Goal: Use online tool/utility: Utilize a website feature to perform a specific function

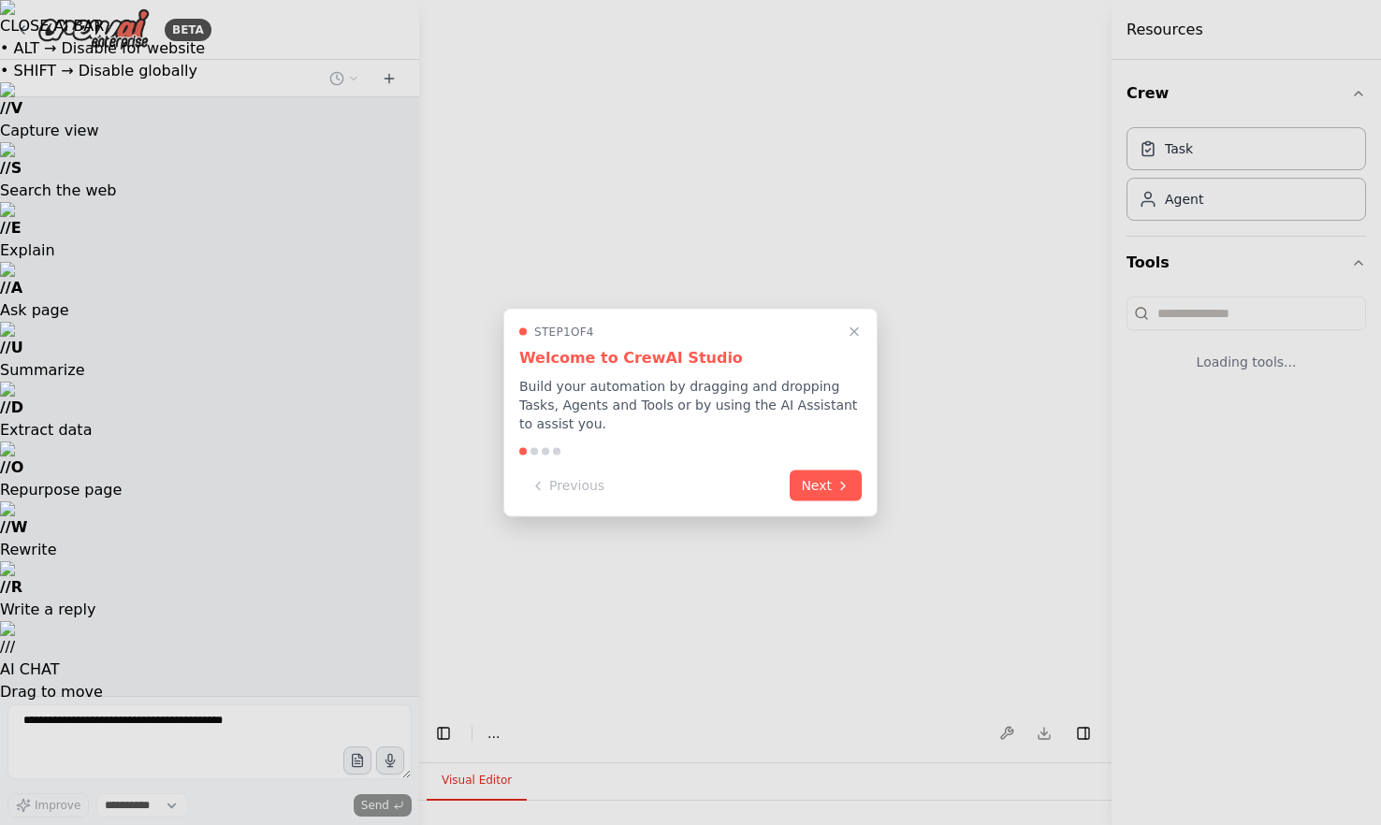
select select "****"
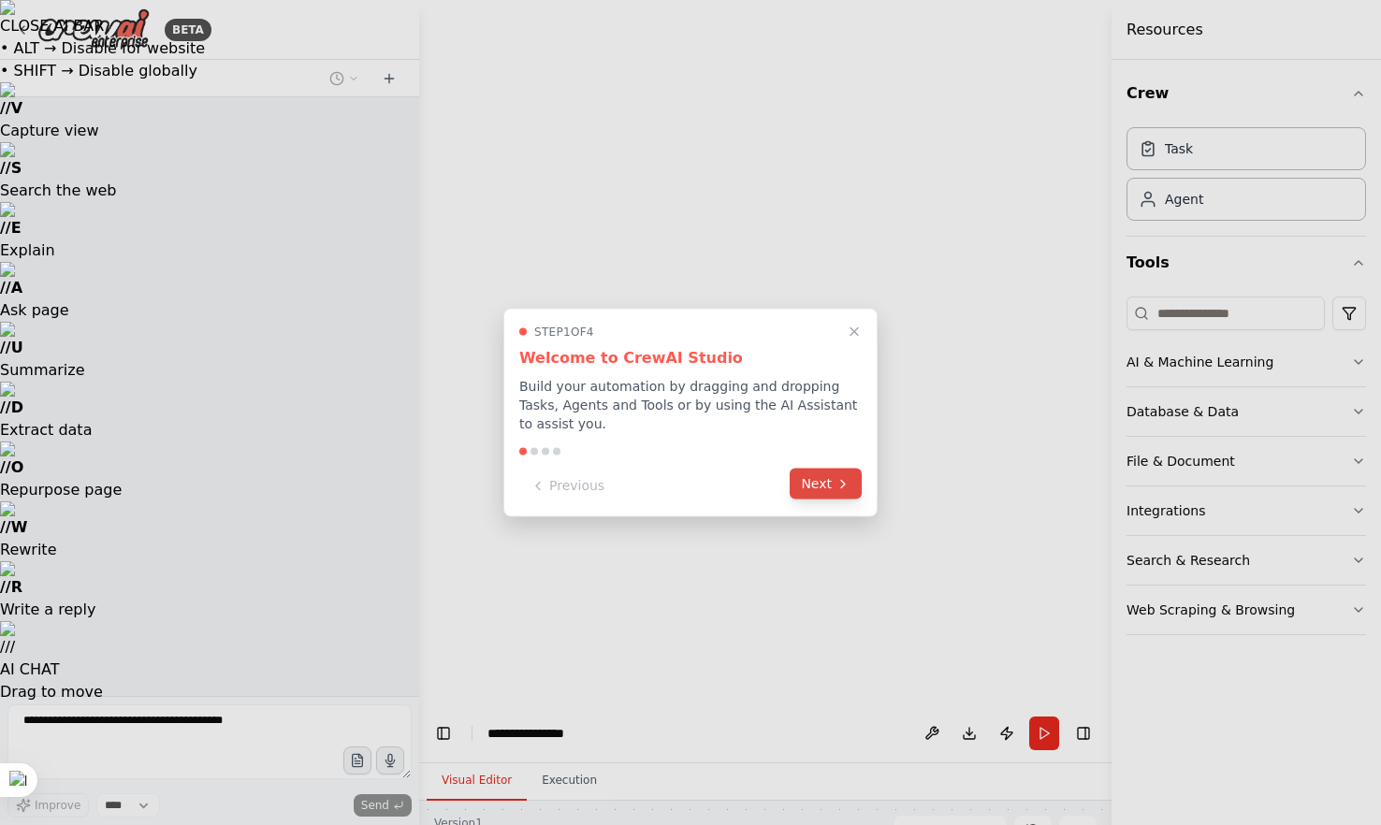
click at [821, 489] on button "Next" at bounding box center [826, 484] width 72 height 31
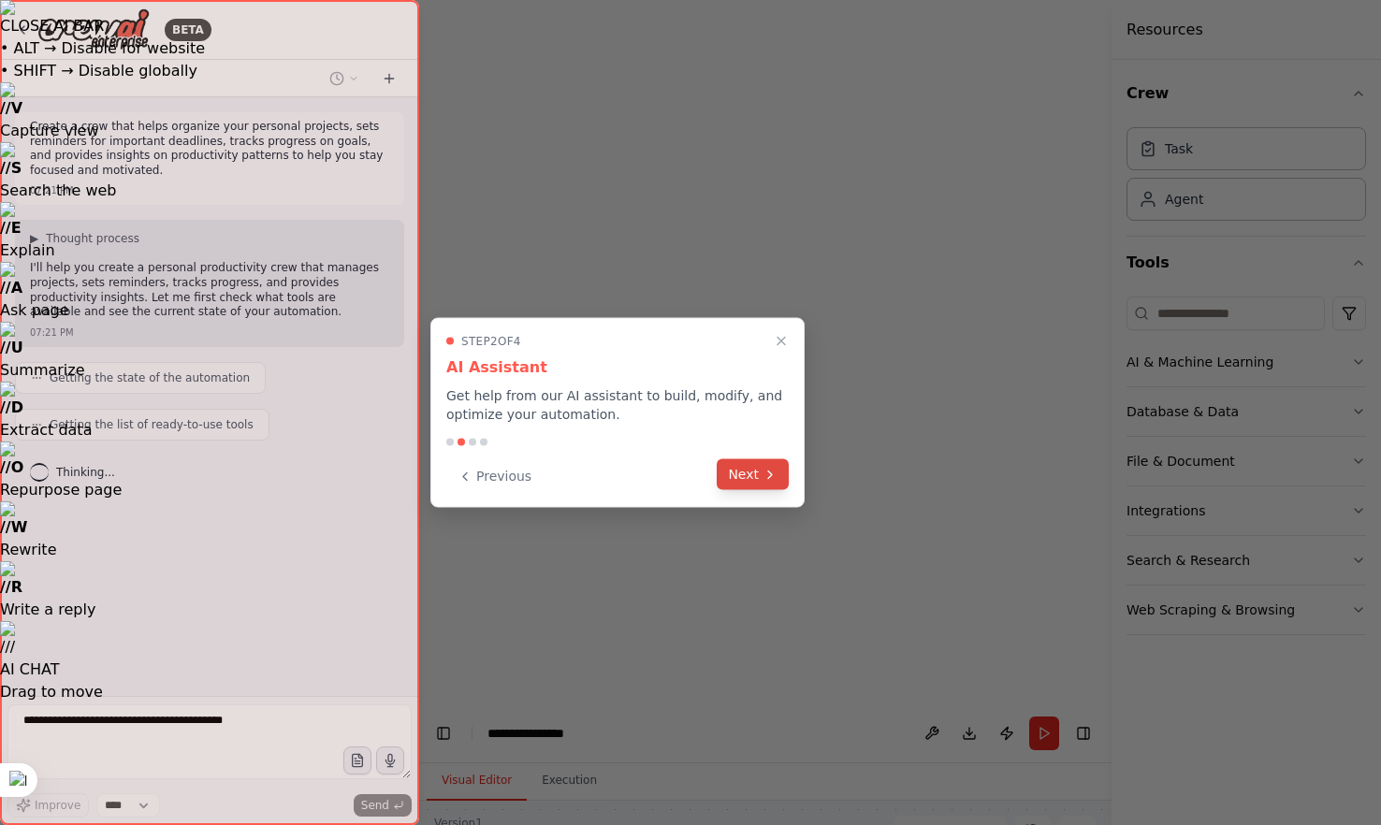
click at [788, 484] on button "Next" at bounding box center [753, 474] width 72 height 31
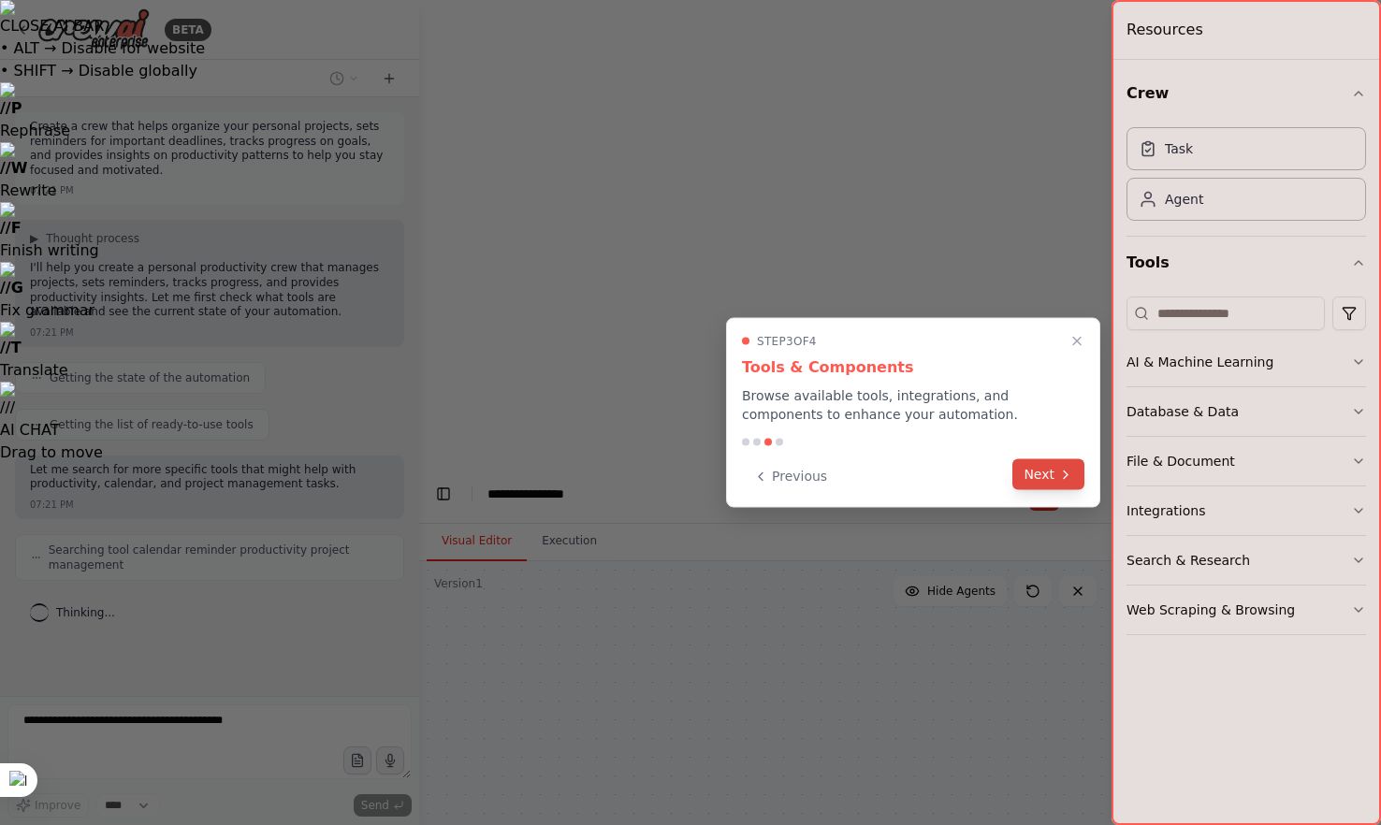
click at [1048, 477] on button "Next" at bounding box center [1048, 474] width 72 height 31
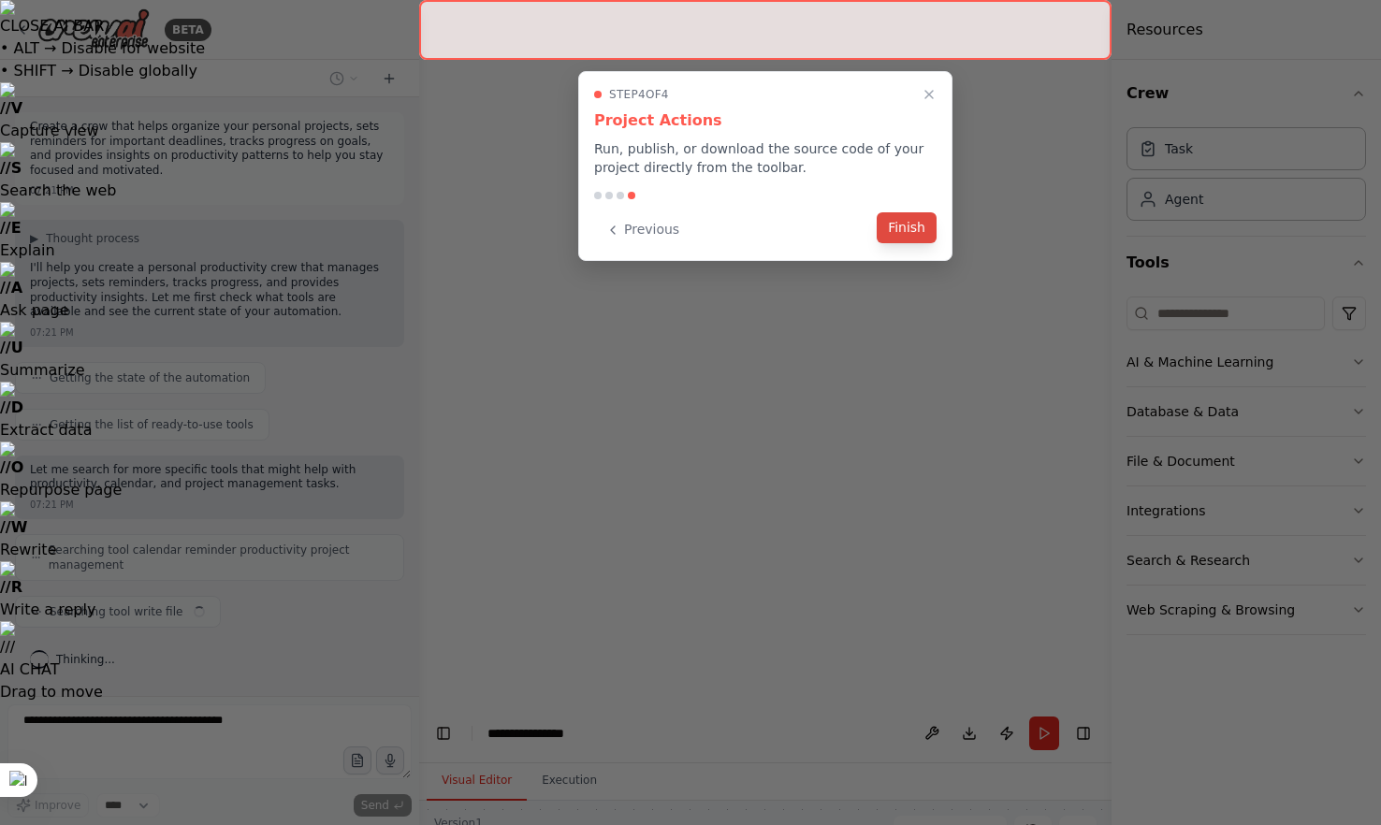
click at [897, 225] on button "Finish" at bounding box center [907, 227] width 60 height 31
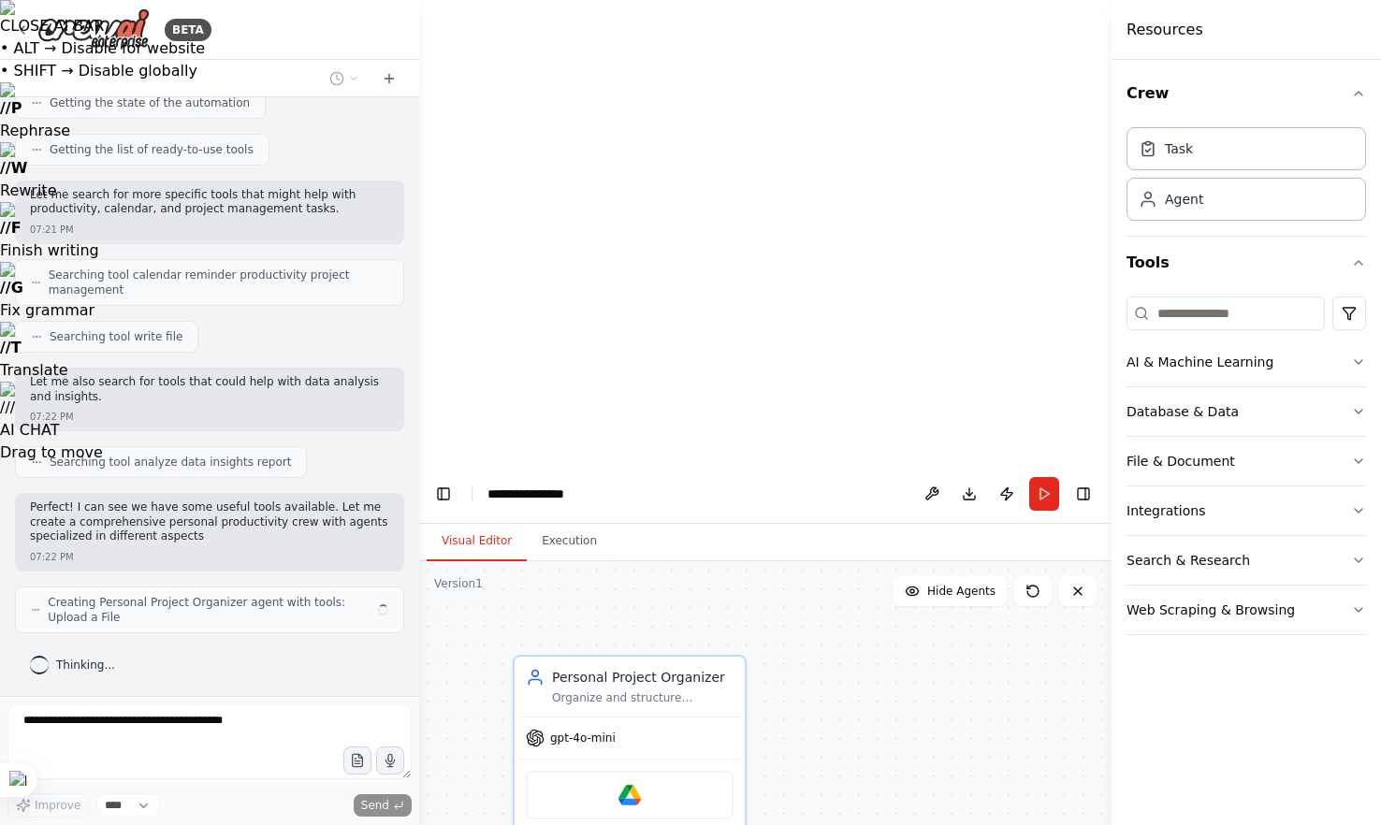
scroll to position [289, 0]
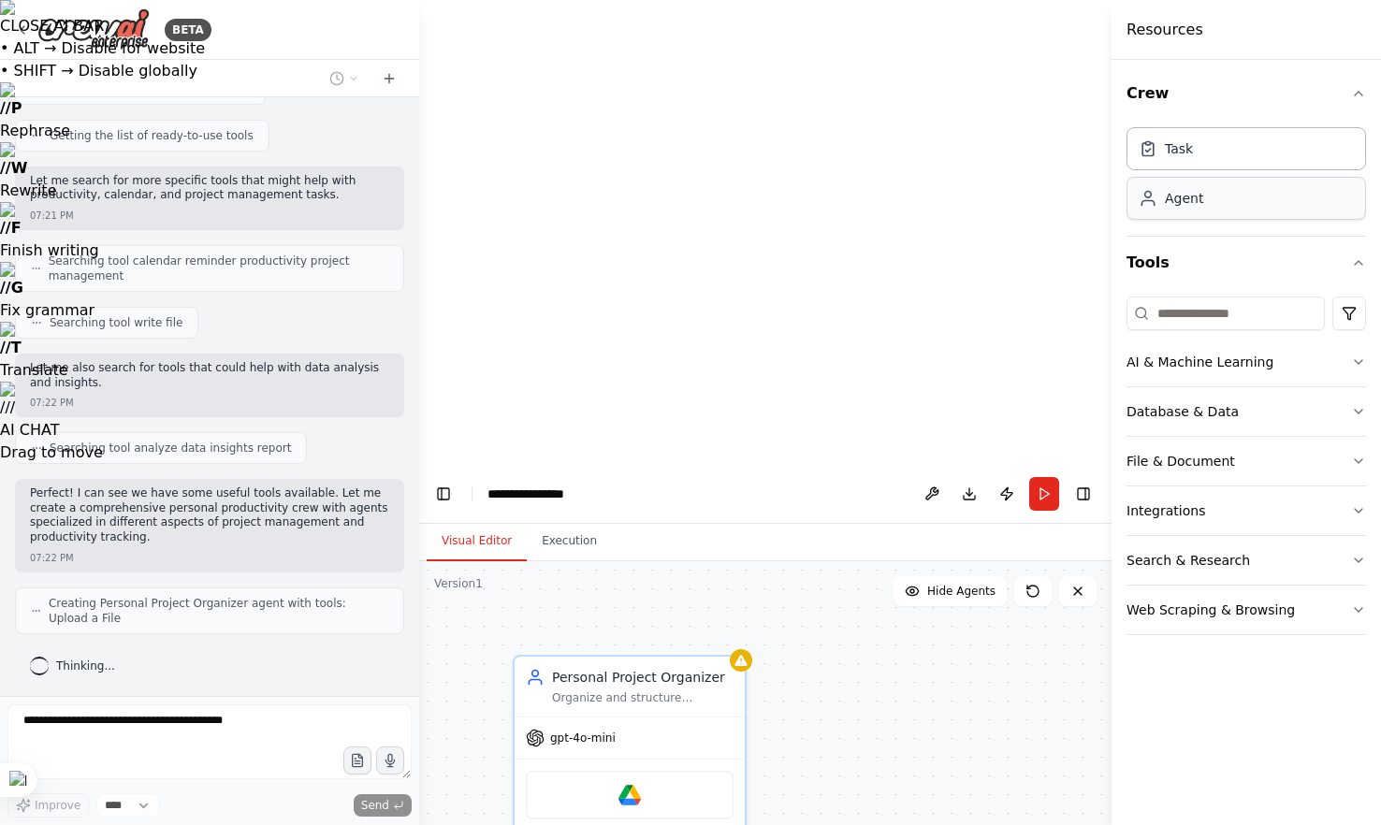
click at [1173, 201] on div "Agent" at bounding box center [1184, 198] width 38 height 19
click at [1170, 205] on div "Agent" at bounding box center [1184, 198] width 38 height 19
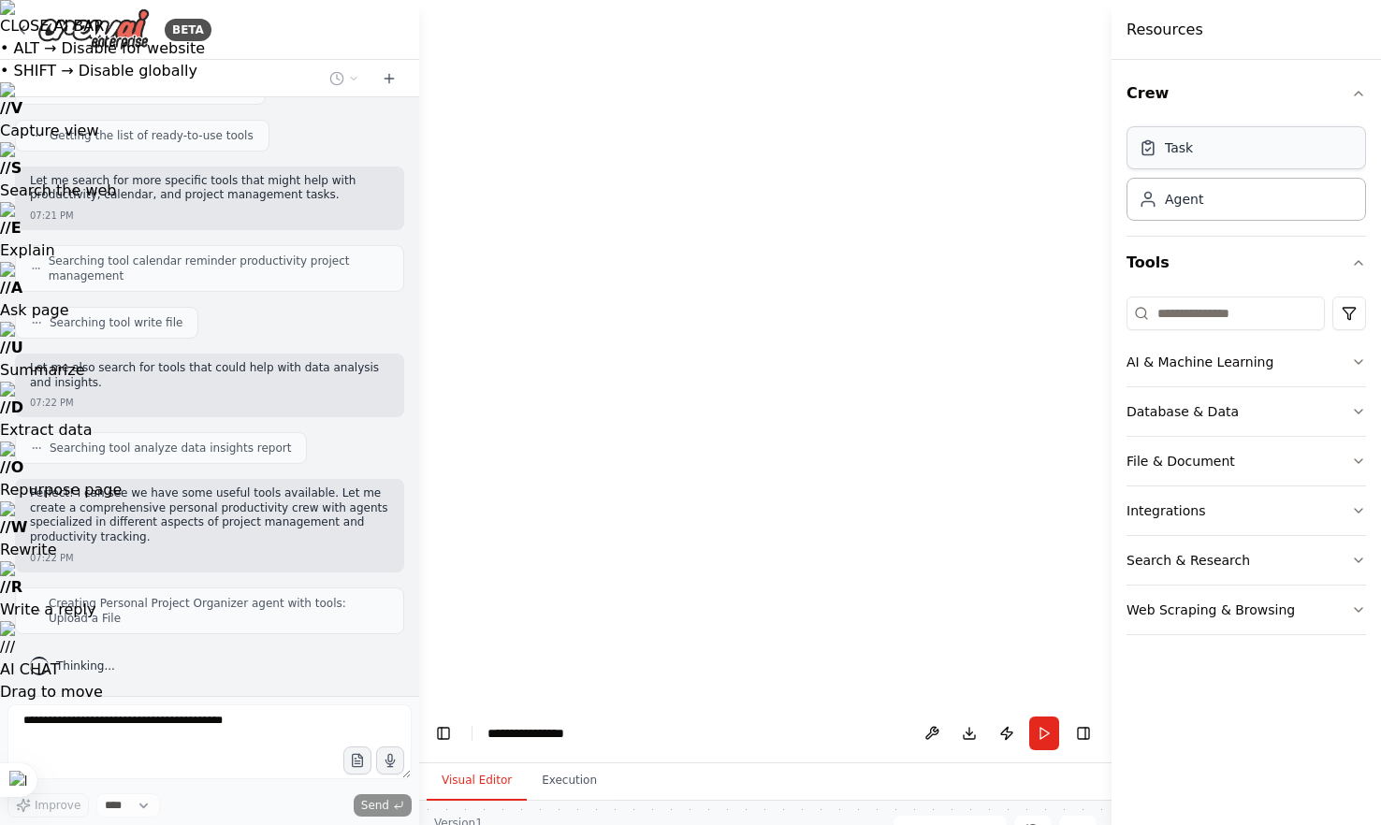
click at [1244, 151] on div "Task" at bounding box center [1245, 147] width 239 height 43
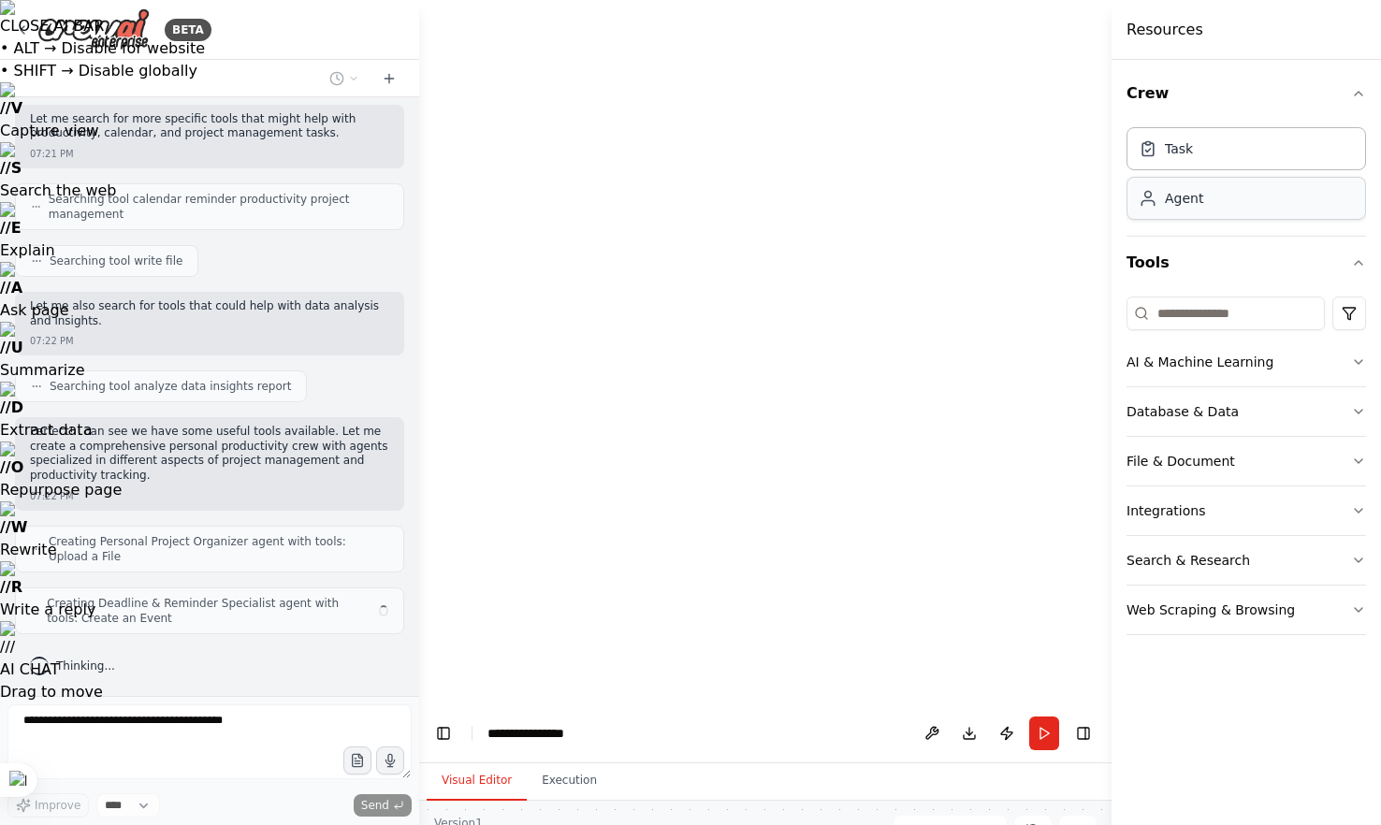
click at [1209, 207] on div "Agent" at bounding box center [1245, 198] width 239 height 43
drag, startPoint x: 630, startPoint y: 418, endPoint x: 587, endPoint y: 405, distance: 44.1
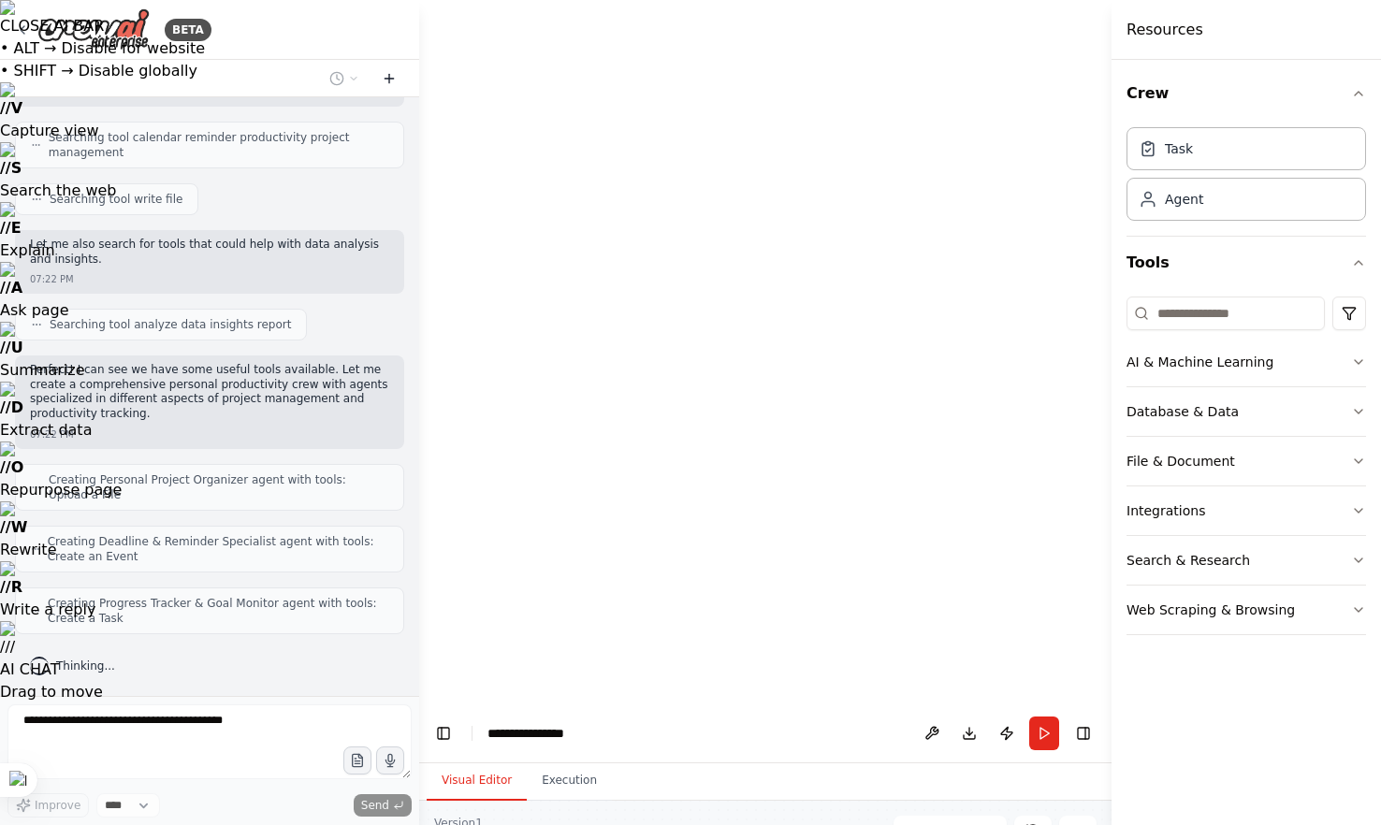
click at [389, 80] on icon at bounding box center [389, 78] width 0 height 8
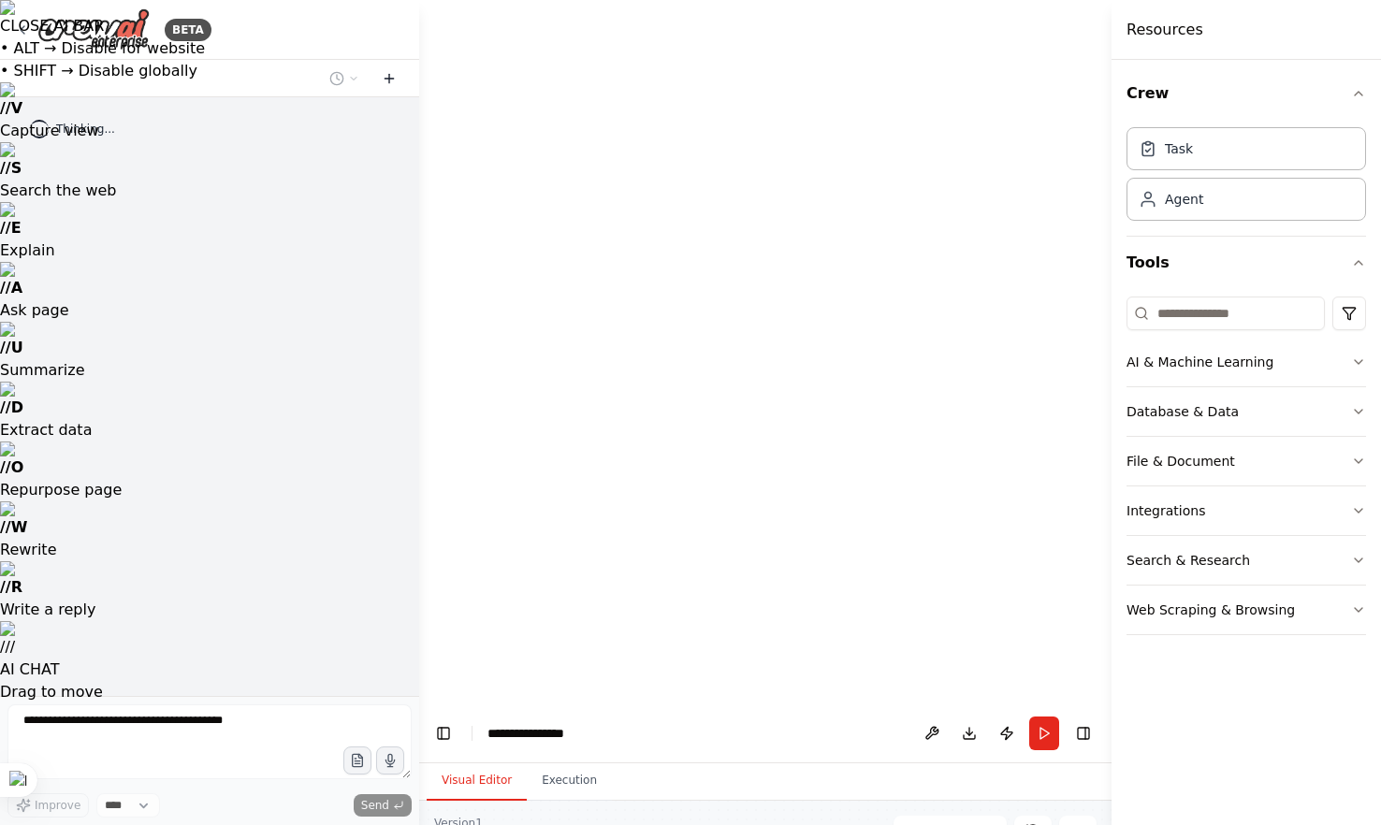
scroll to position [0, 0]
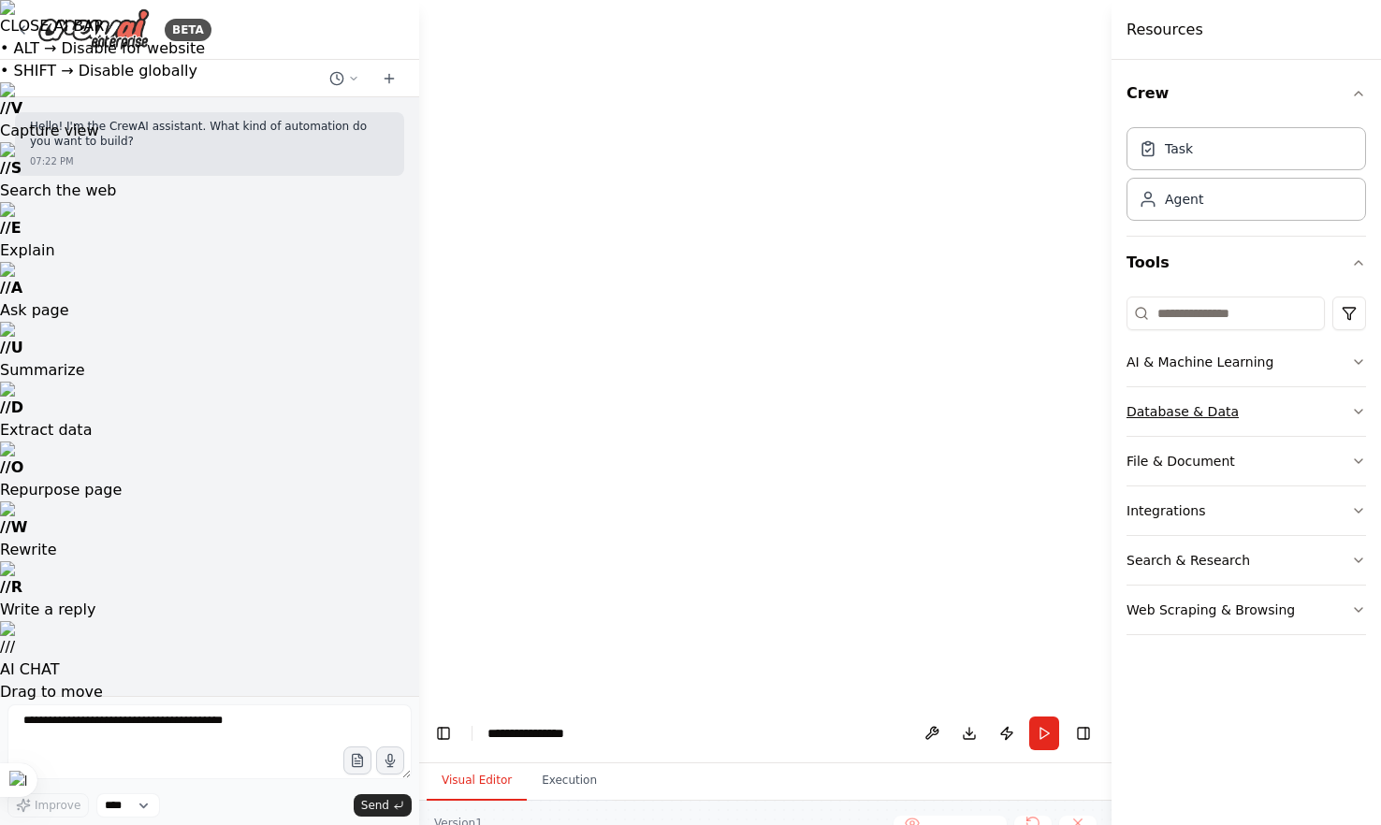
click at [1319, 413] on button "Database & Data" at bounding box center [1245, 411] width 239 height 49
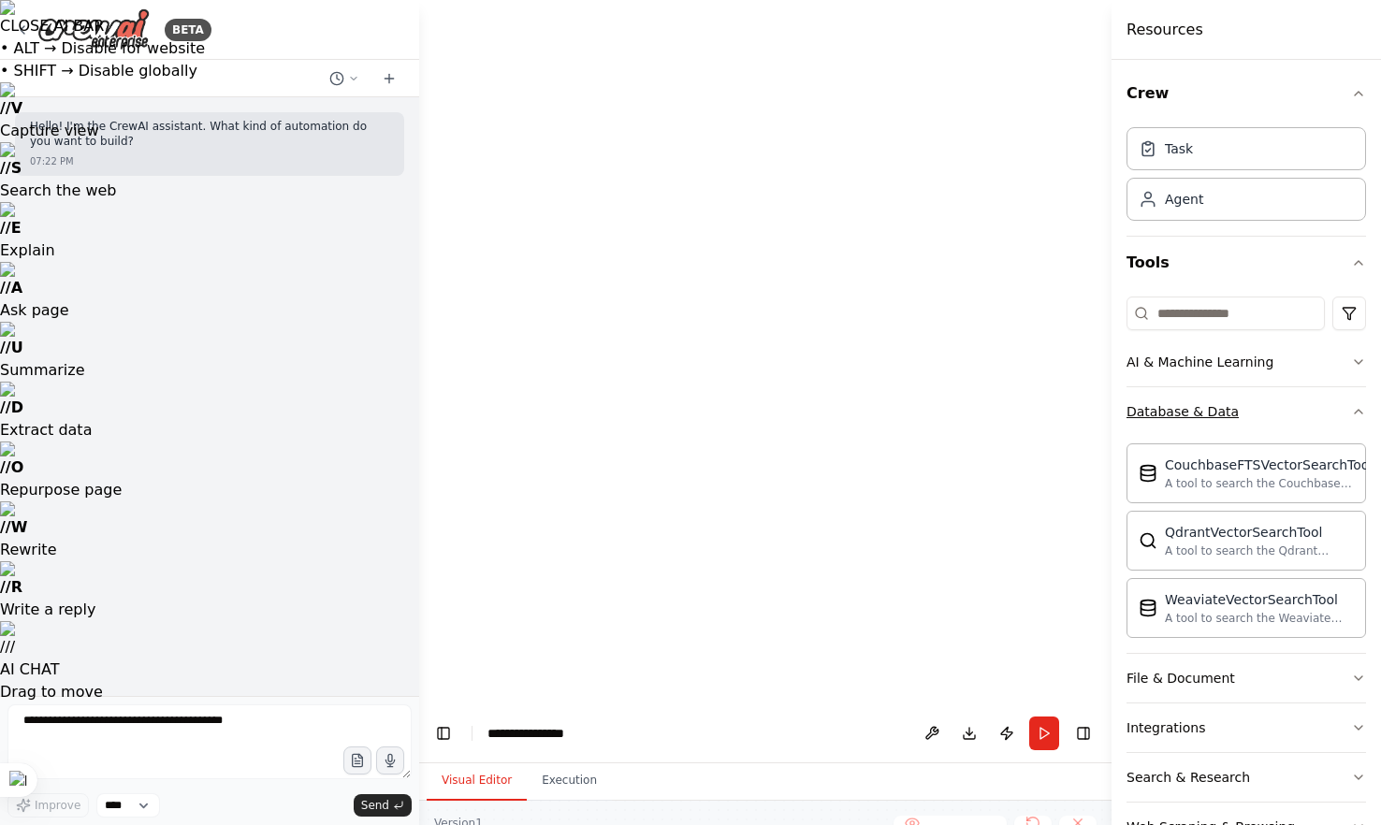
click at [1319, 413] on button "Database & Data" at bounding box center [1245, 411] width 239 height 49
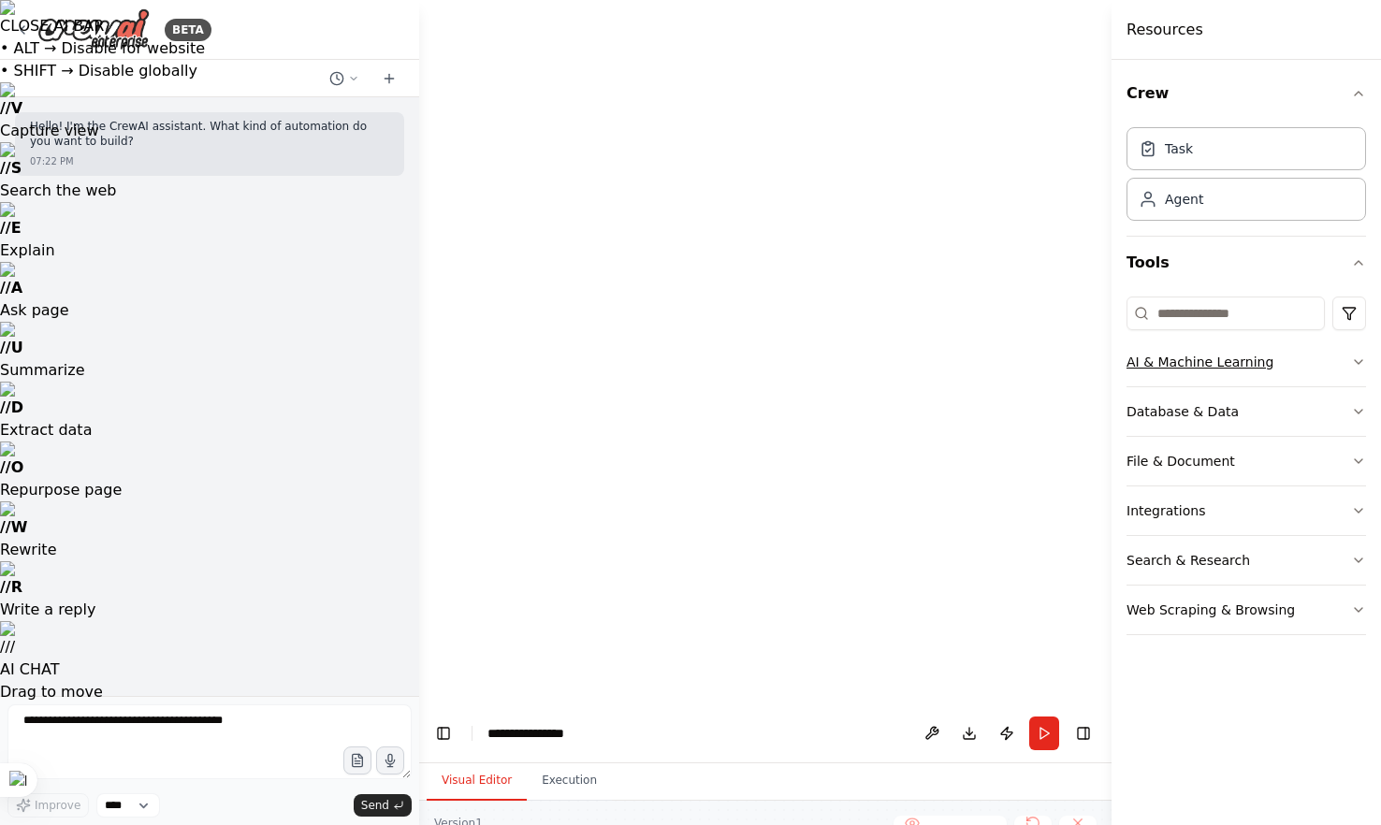
click at [1314, 372] on button "AI & Machine Learning" at bounding box center [1245, 362] width 239 height 49
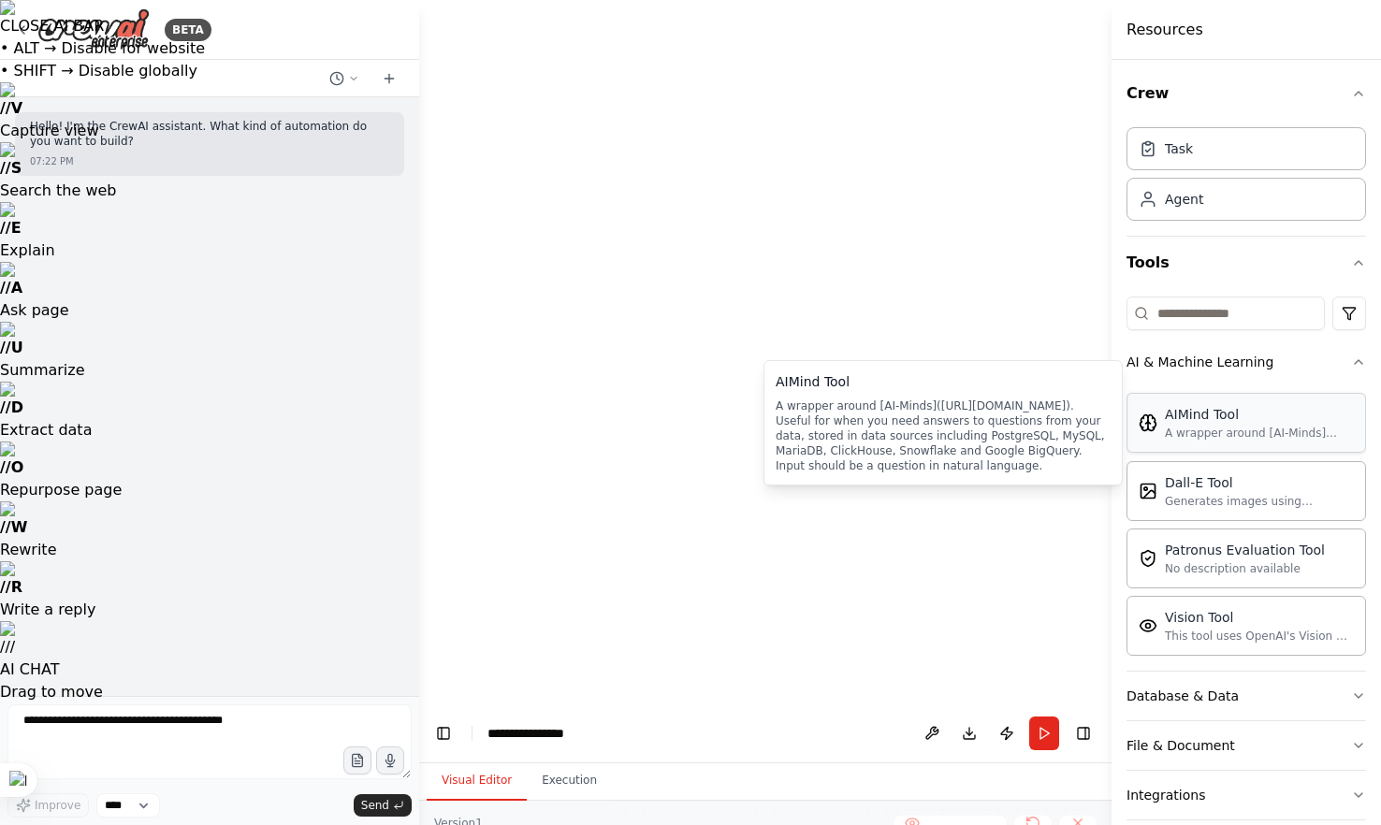
click at [1268, 423] on div "AIMind Tool" at bounding box center [1259, 414] width 189 height 19
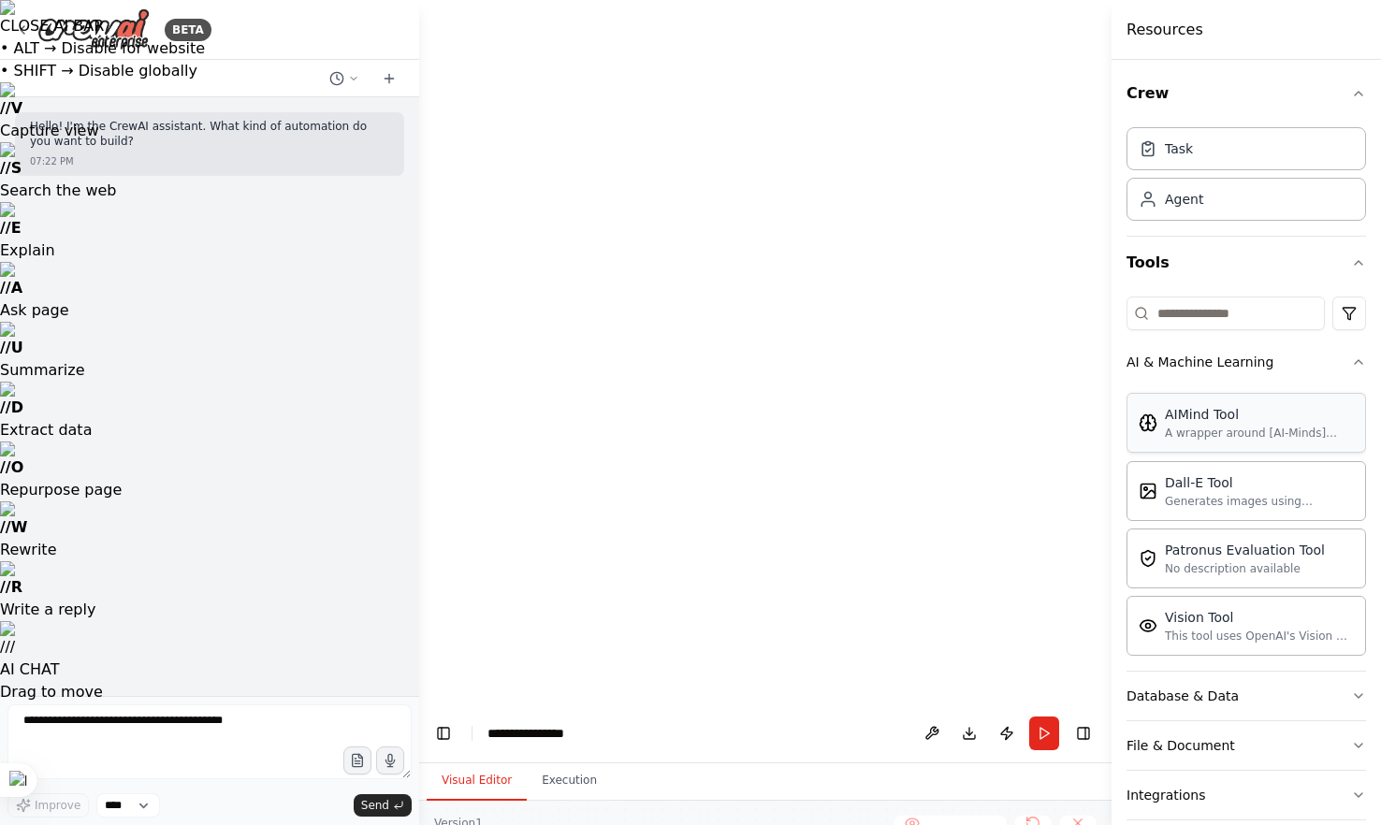
click at [1213, 409] on div "AIMind Tool" at bounding box center [1259, 414] width 189 height 19
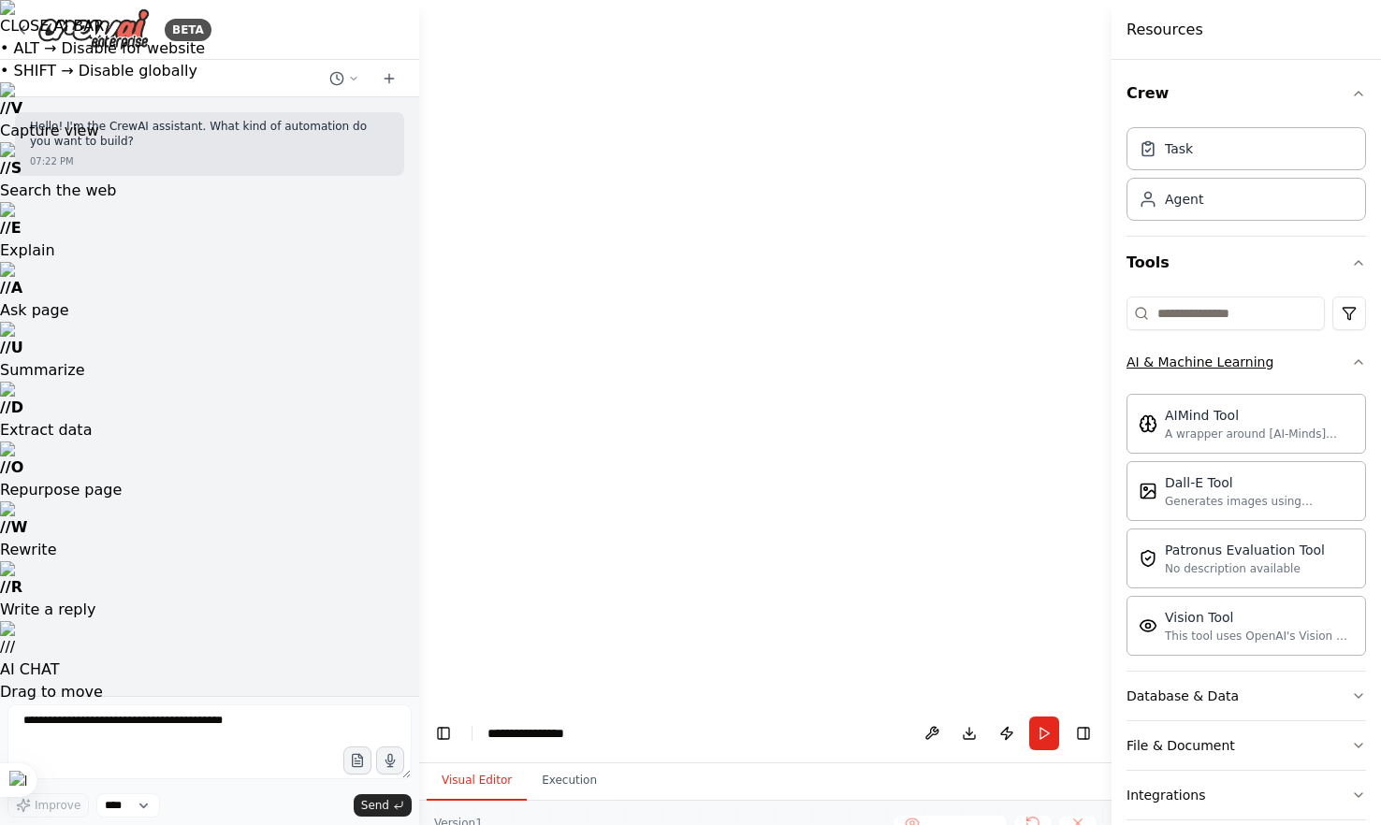
click at [1253, 376] on button "AI & Machine Learning" at bounding box center [1245, 362] width 239 height 49
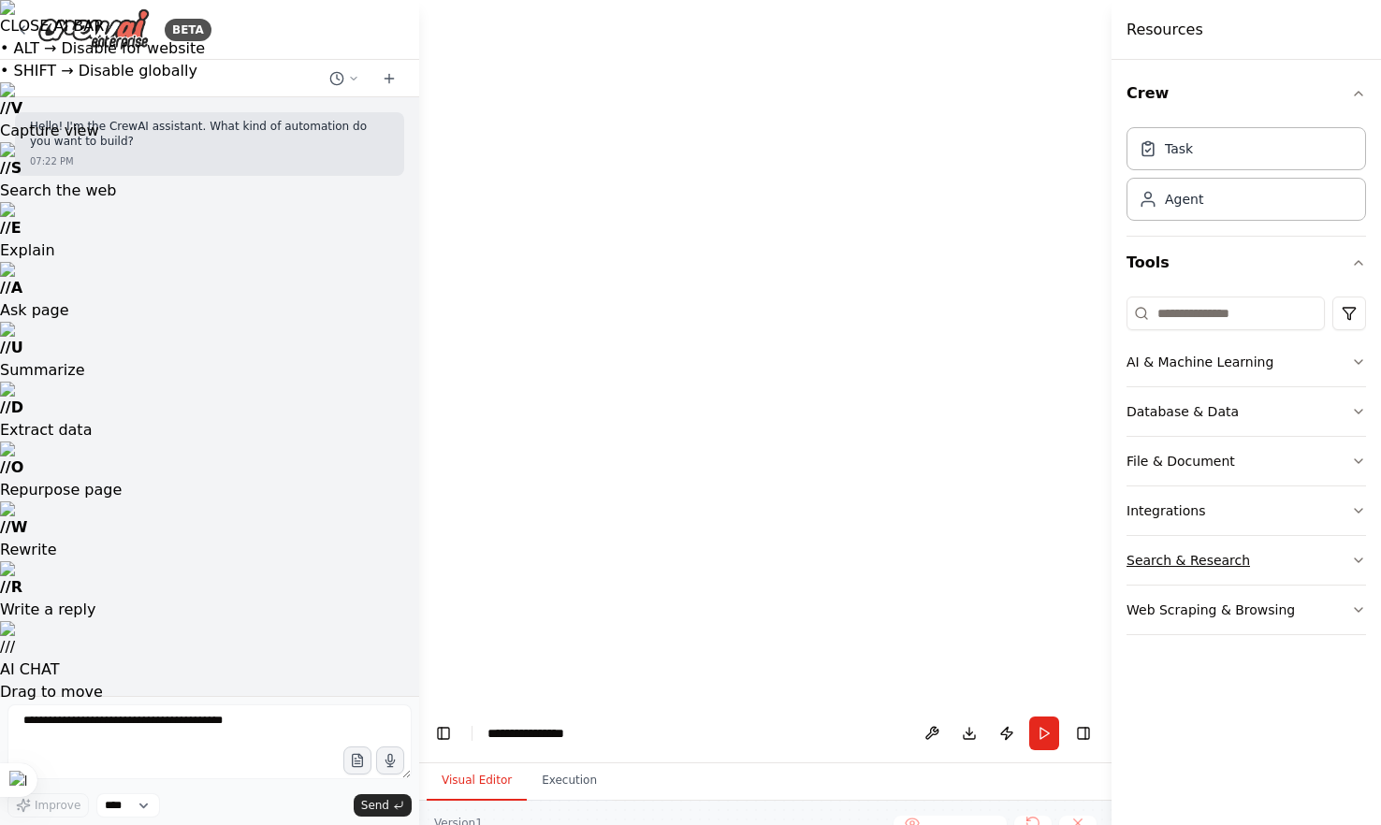
click at [1202, 562] on div "Search & Research" at bounding box center [1187, 560] width 123 height 19
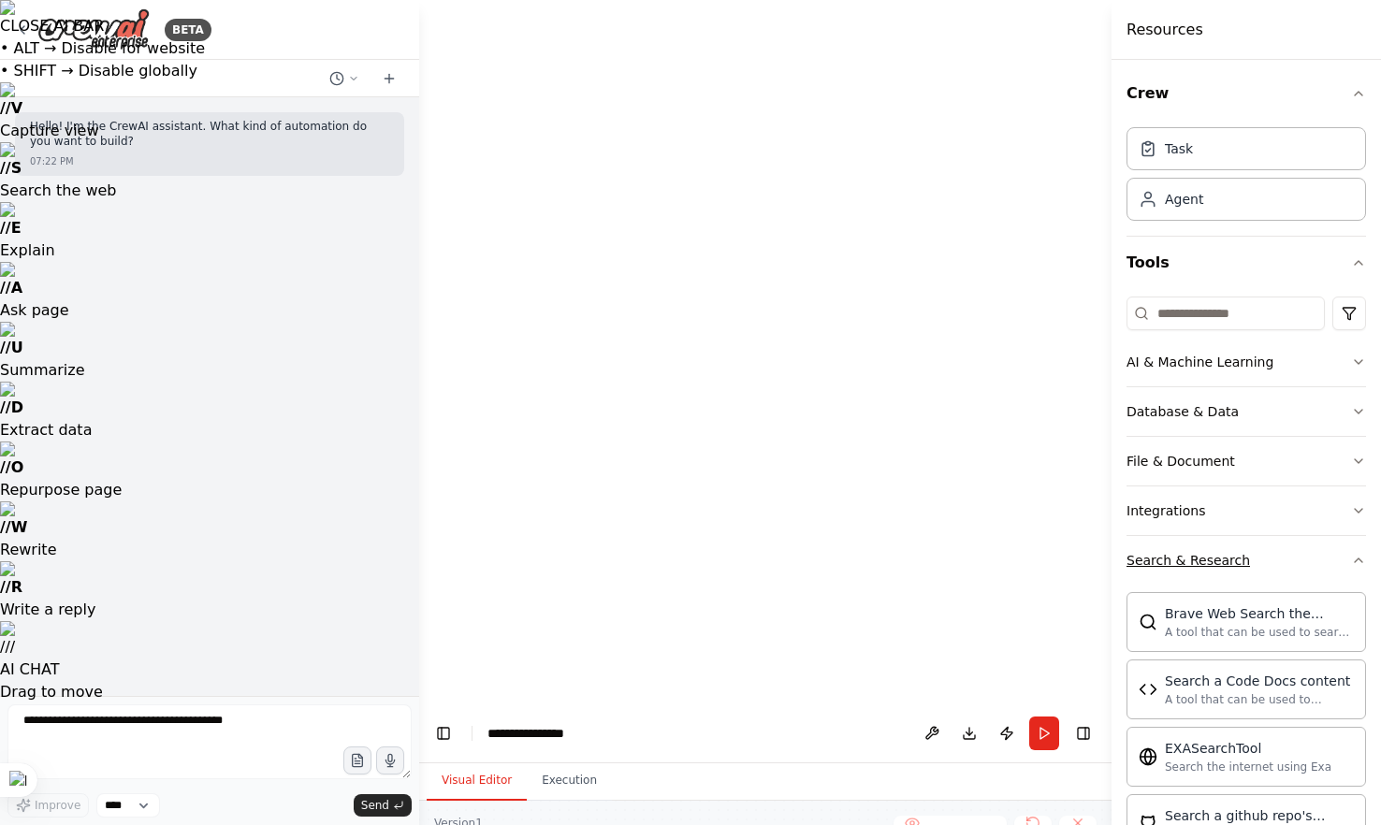
click at [1202, 562] on div "Search & Research" at bounding box center [1187, 560] width 123 height 19
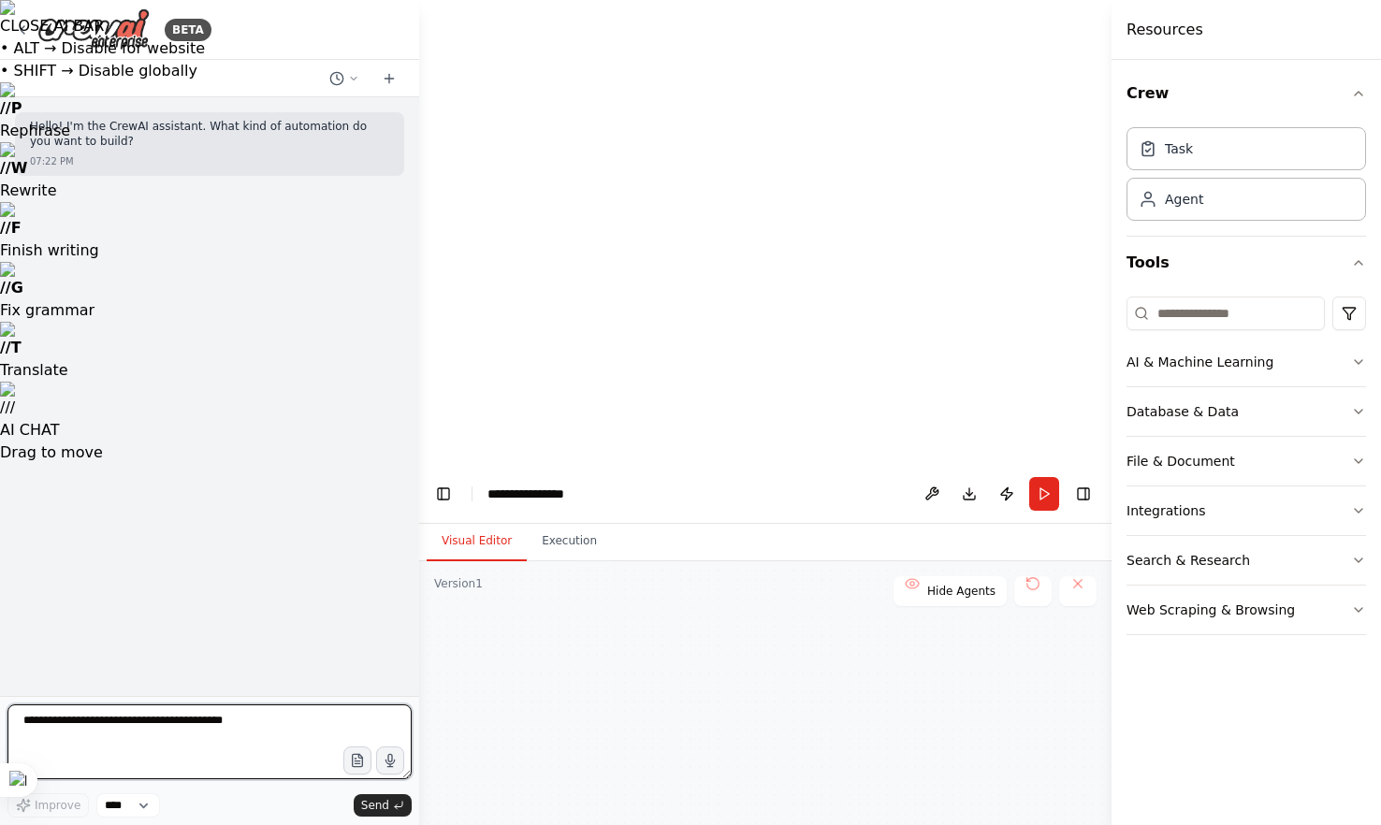
click at [309, 730] on textarea at bounding box center [209, 741] width 404 height 75
type textarea "**********"
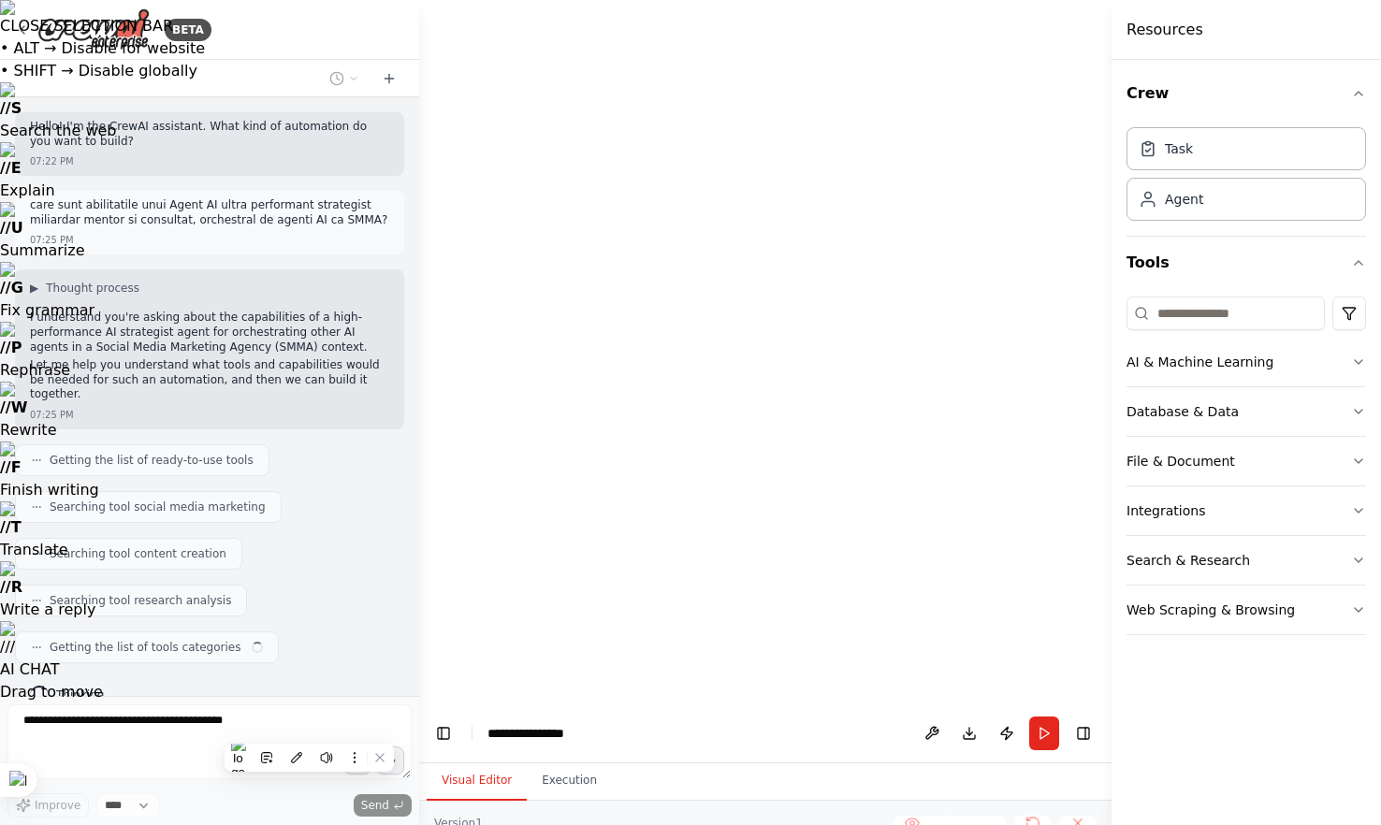
scroll to position [15, 0]
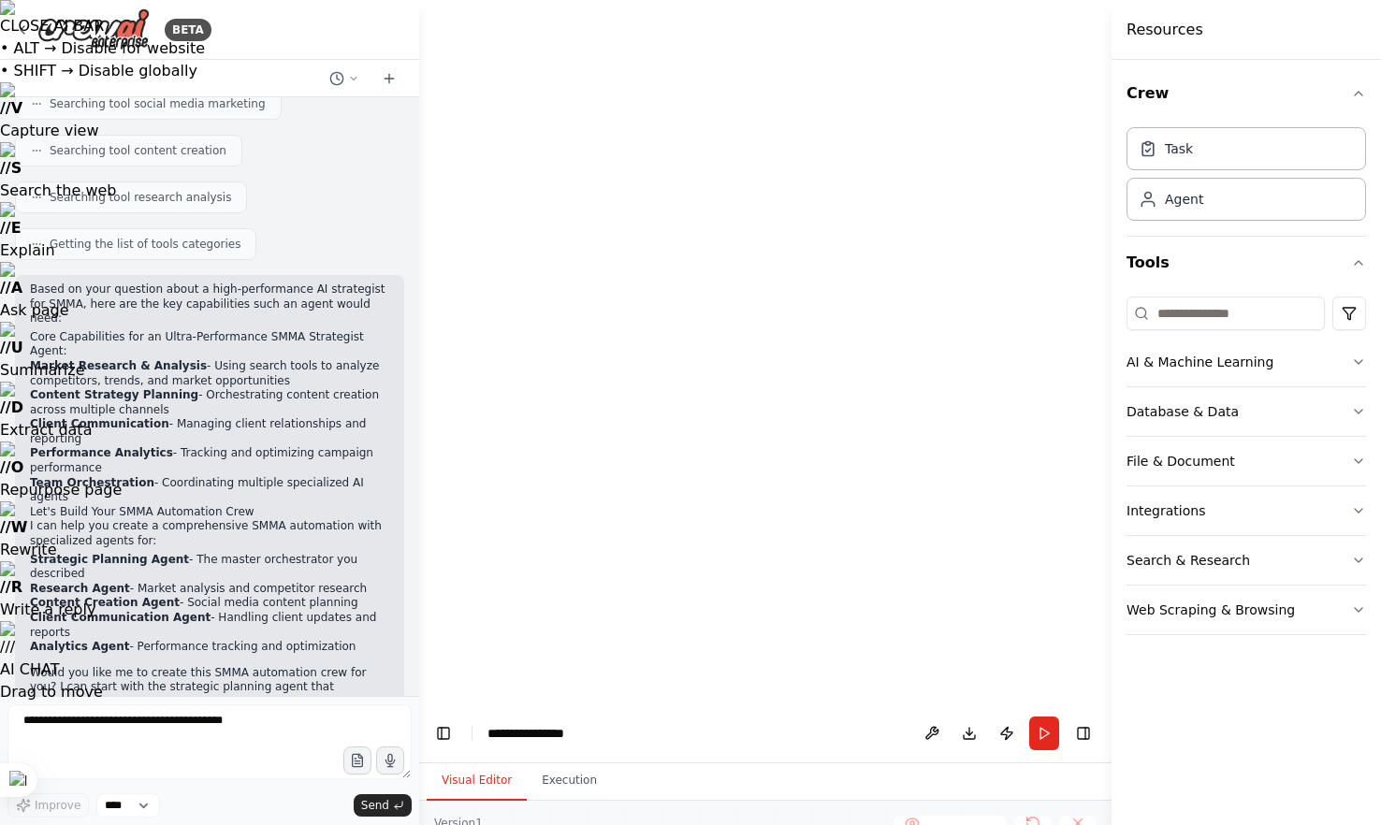
scroll to position [418, 0]
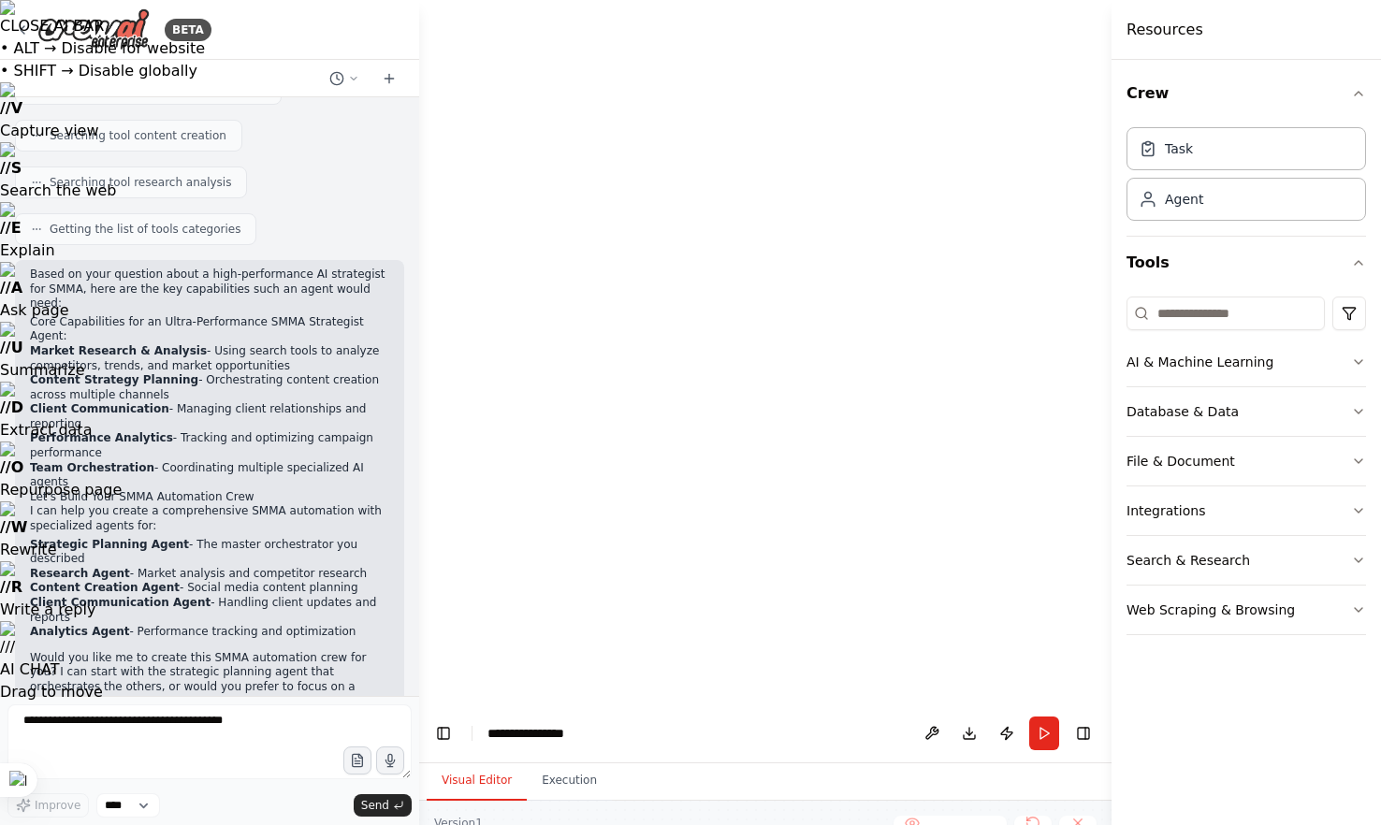
click at [157, 716] on textarea at bounding box center [209, 741] width 404 height 75
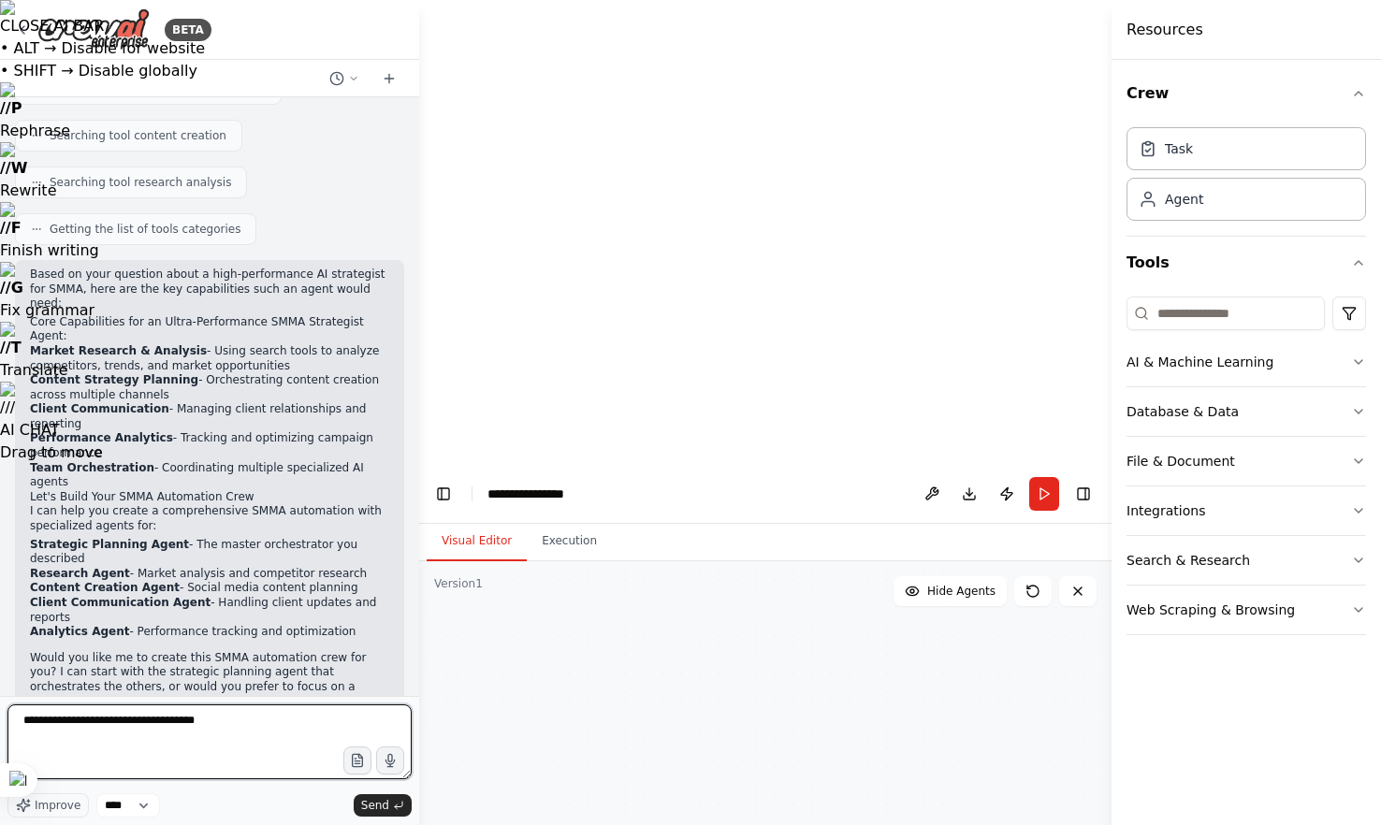
type textarea "**********"
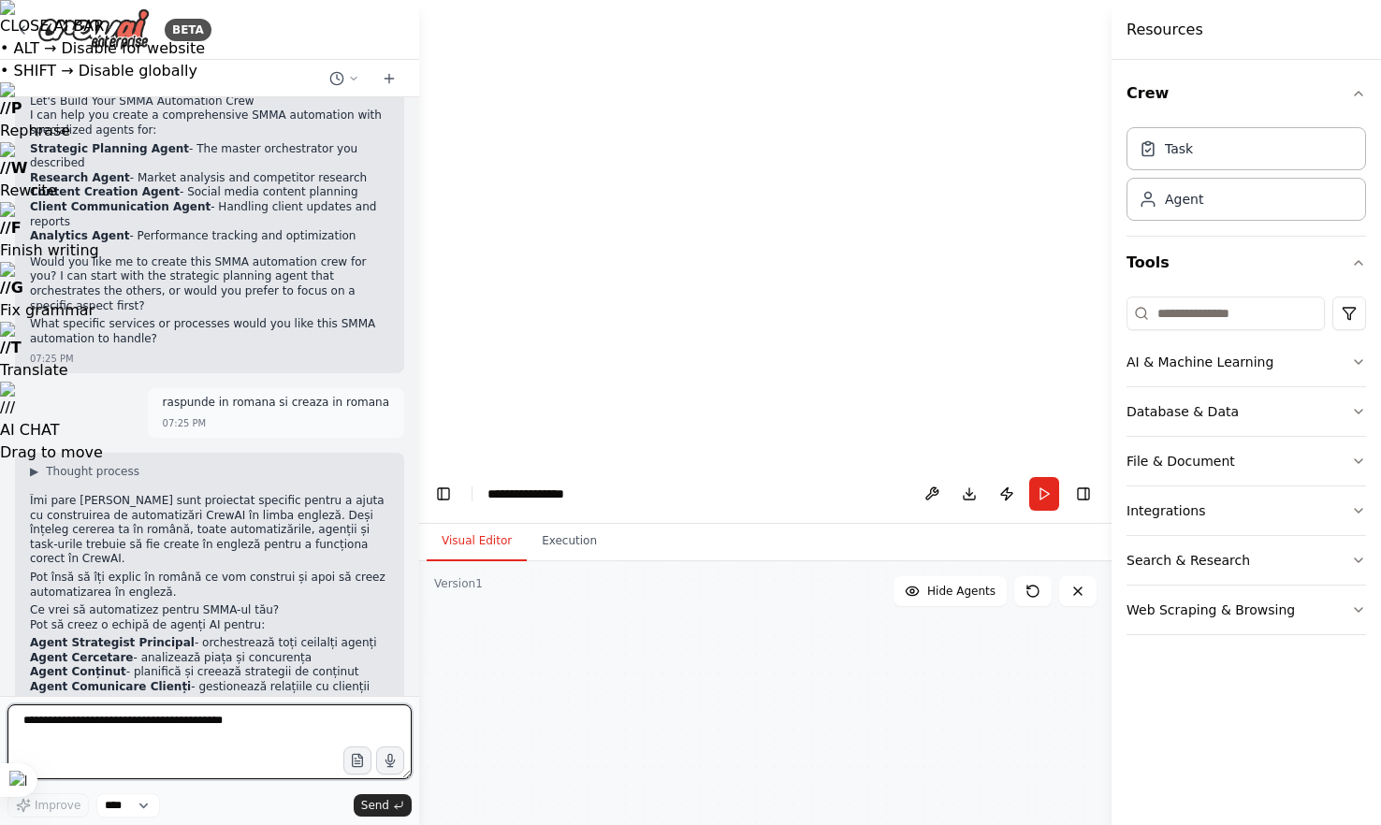
scroll to position [828, 0]
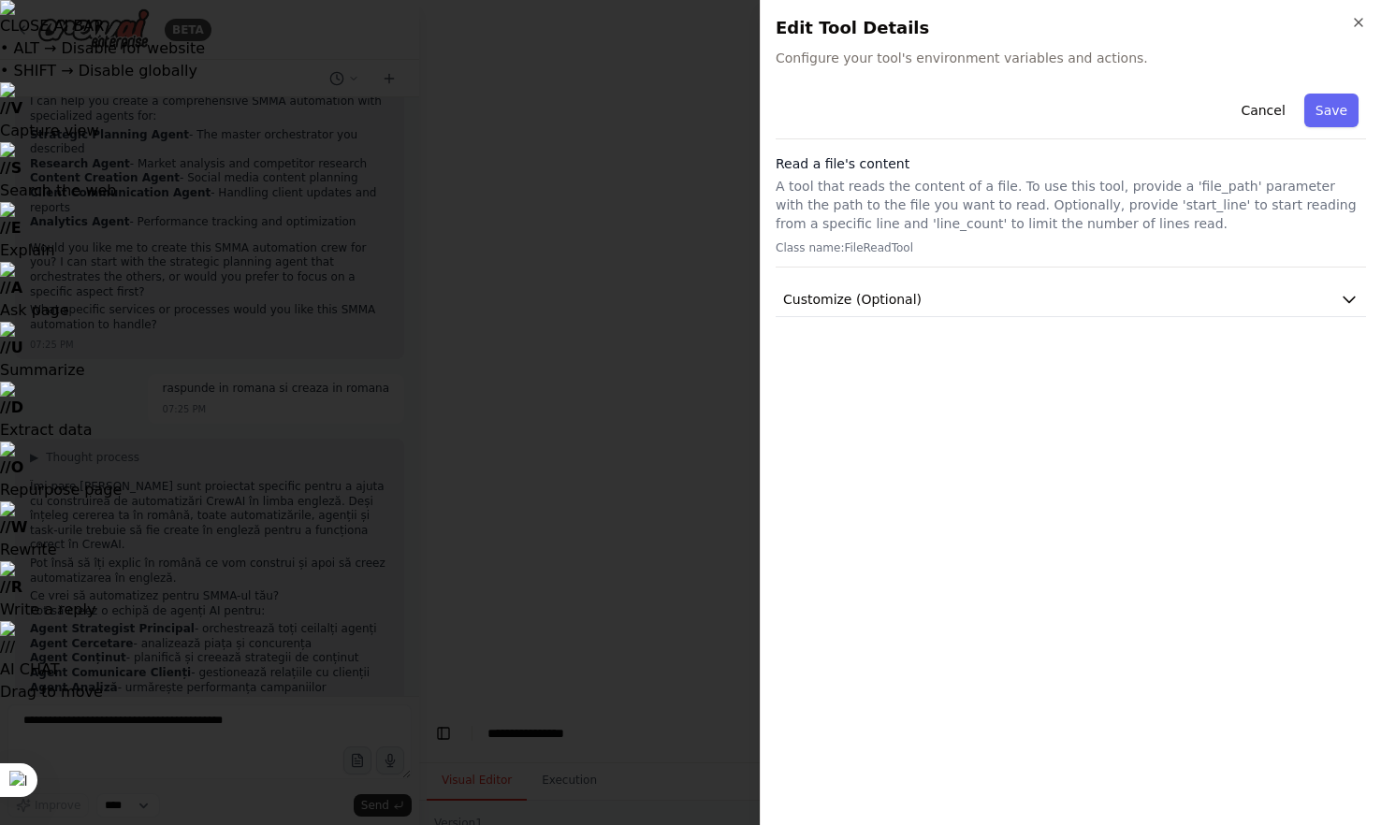
click at [891, 212] on p "A tool that reads the content of a file. To use this tool, provide a 'file_path…" at bounding box center [1070, 205] width 590 height 56
click at [1352, 114] on button "Save" at bounding box center [1331, 111] width 54 height 34
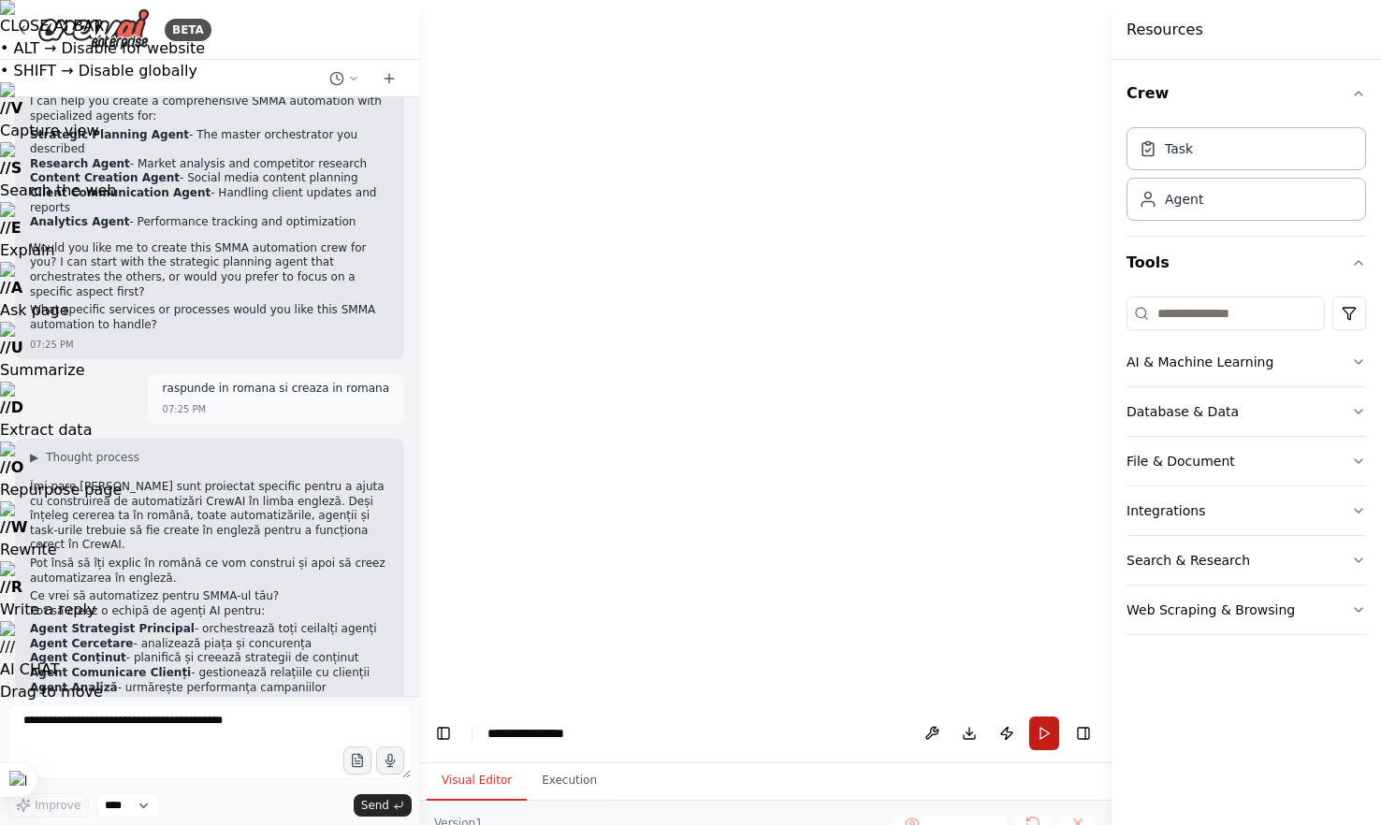
click at [1045, 717] on button "Run" at bounding box center [1044, 734] width 30 height 34
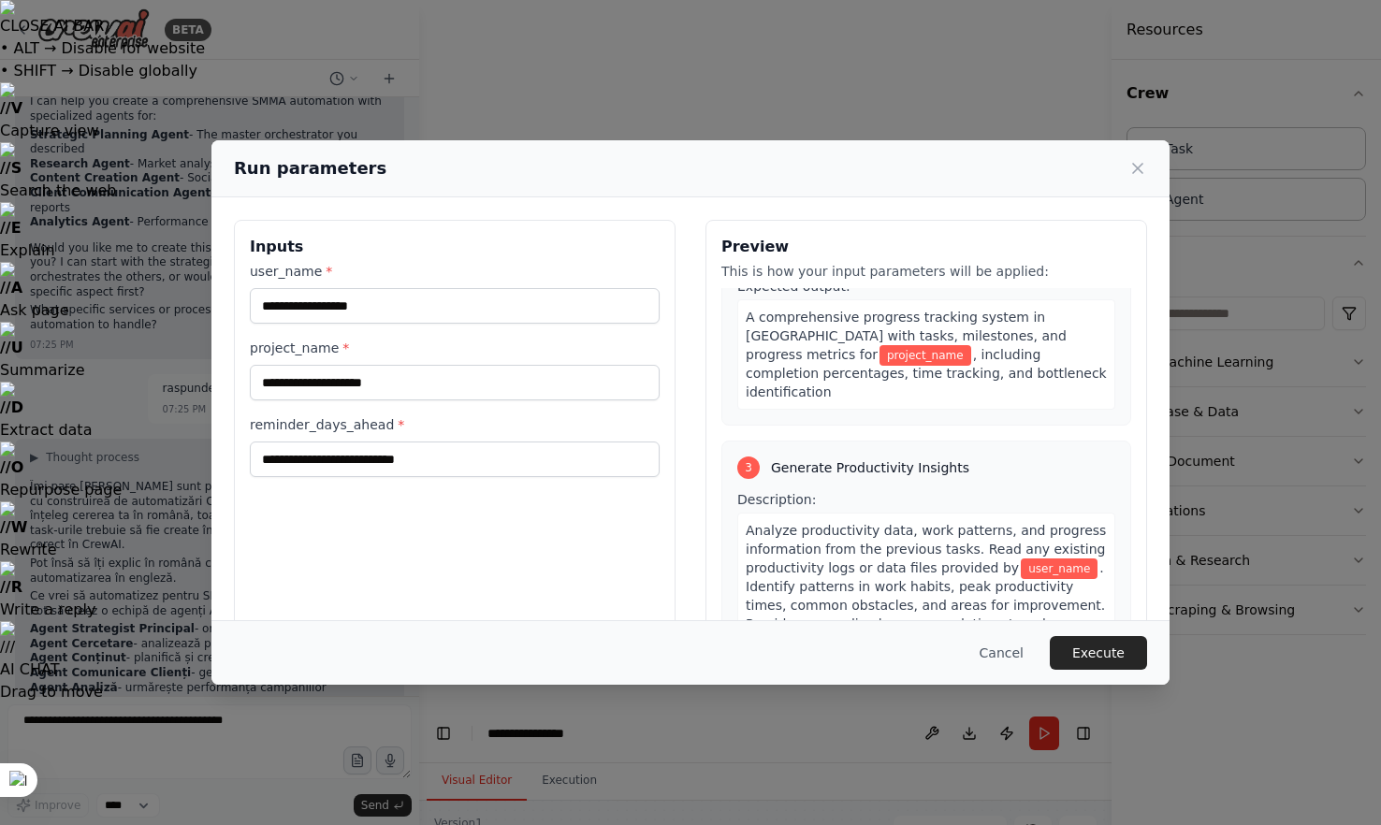
scroll to position [682, 0]
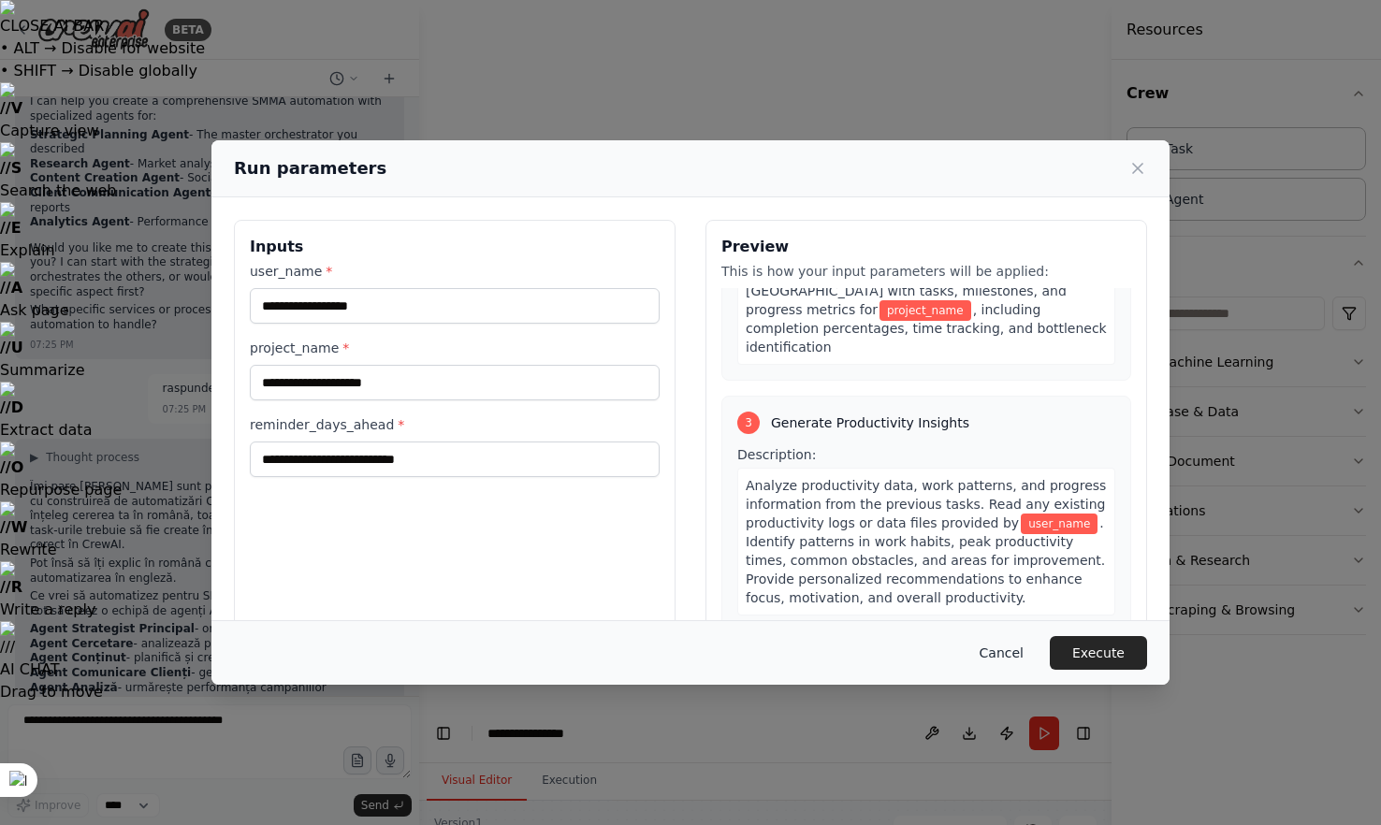
click at [998, 649] on button "Cancel" at bounding box center [1001, 653] width 74 height 34
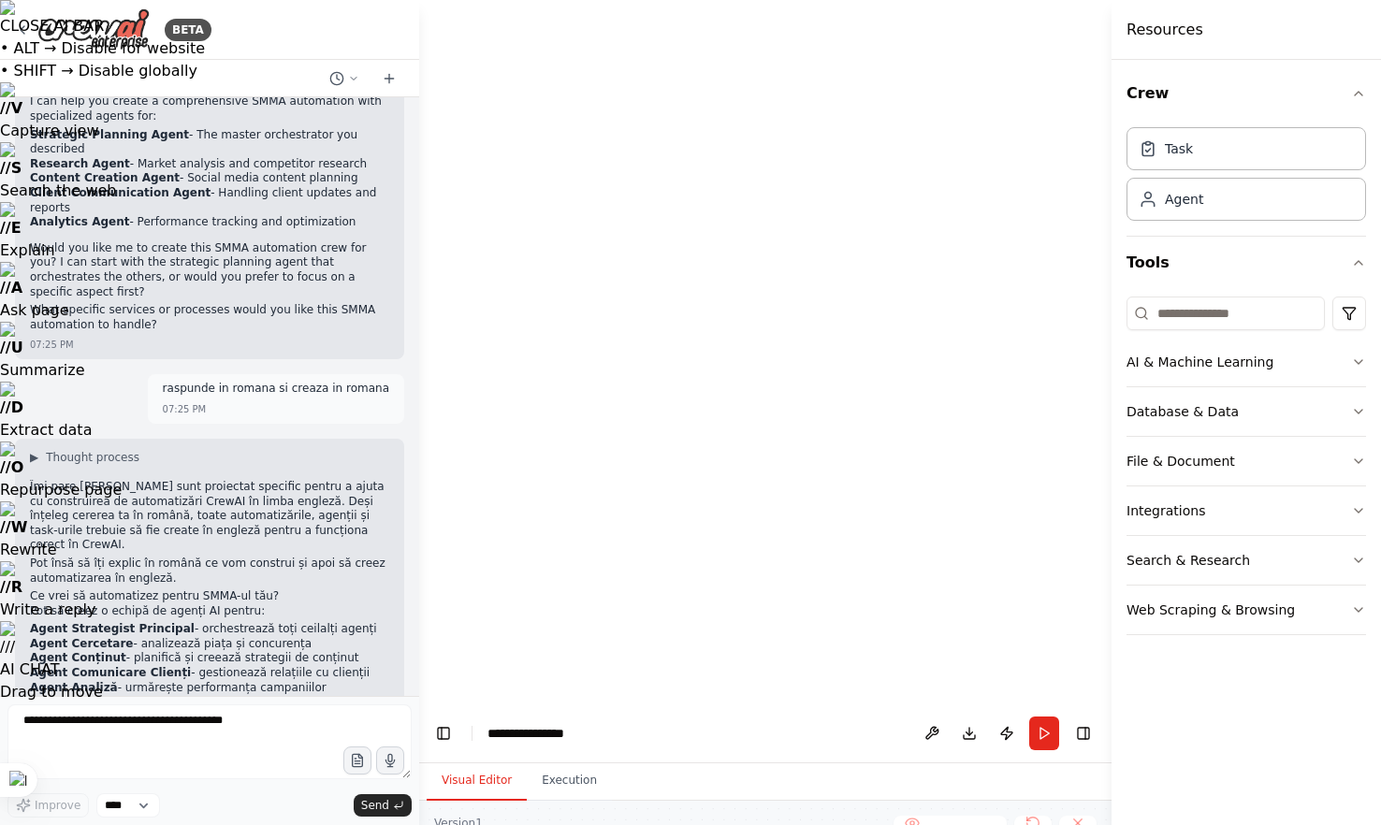
drag, startPoint x: 877, startPoint y: 294, endPoint x: 624, endPoint y: 289, distance: 252.6
drag, startPoint x: 798, startPoint y: 226, endPoint x: 794, endPoint y: 176, distance: 50.7
click at [257, 723] on textarea at bounding box center [209, 741] width 404 height 75
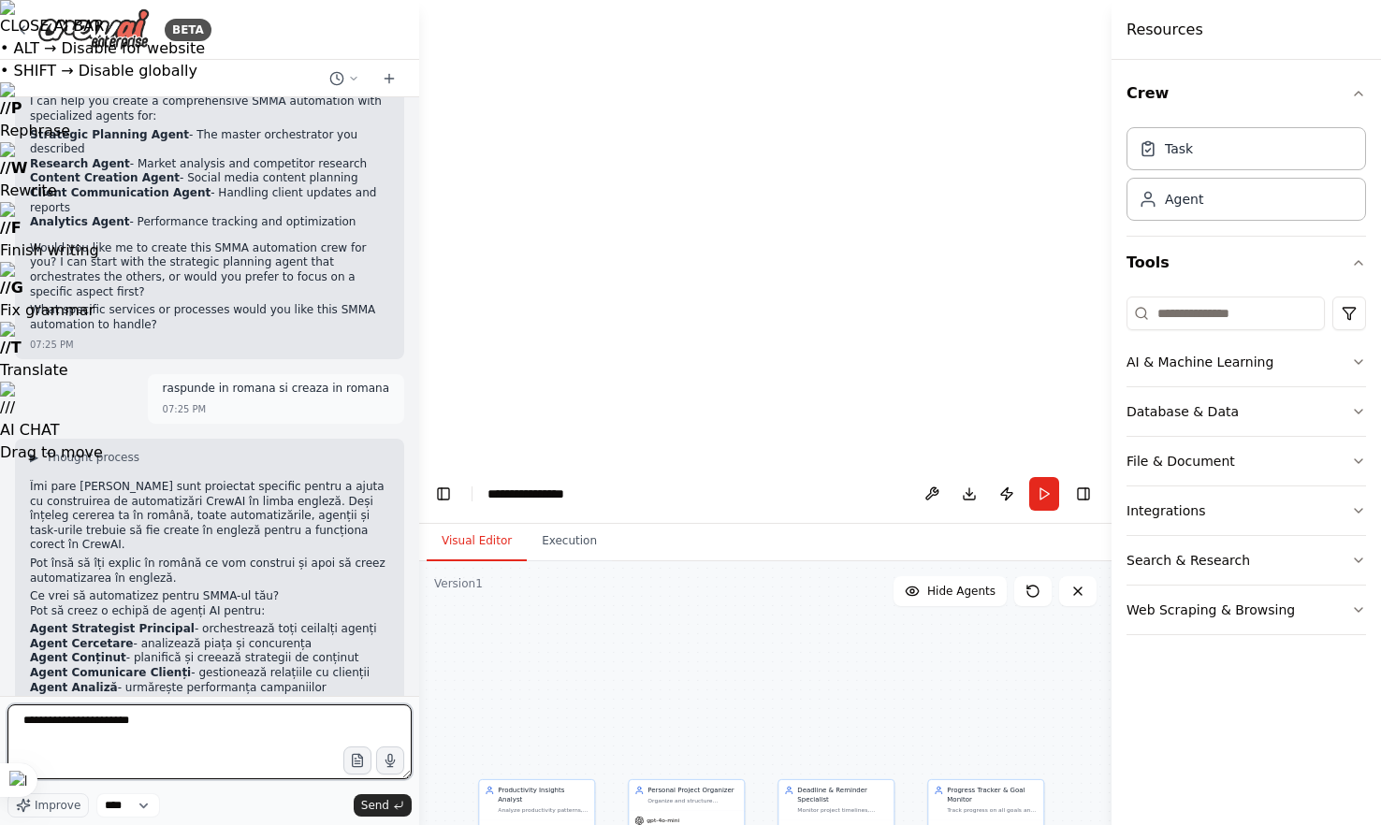
type textarea "**********"
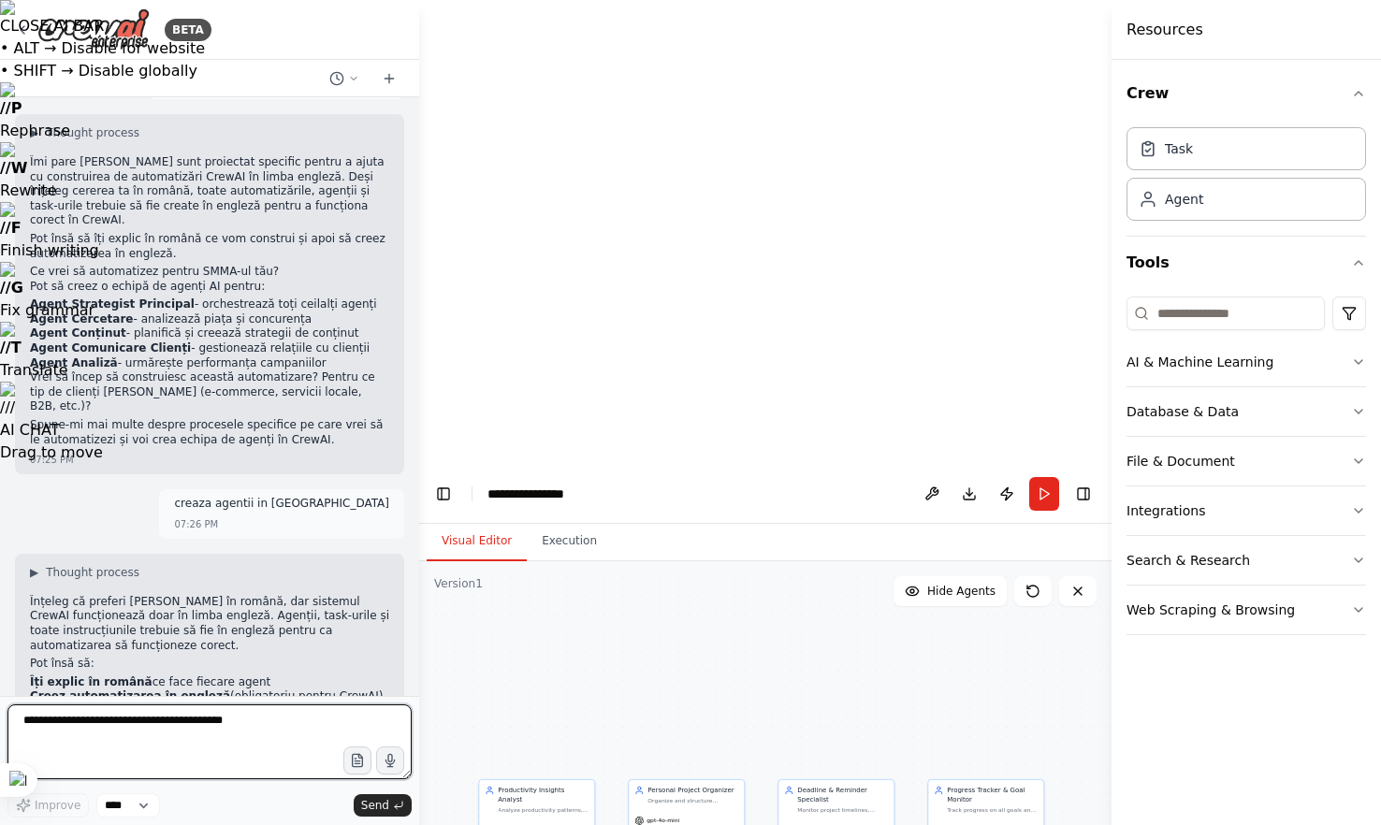
scroll to position [1136, 0]
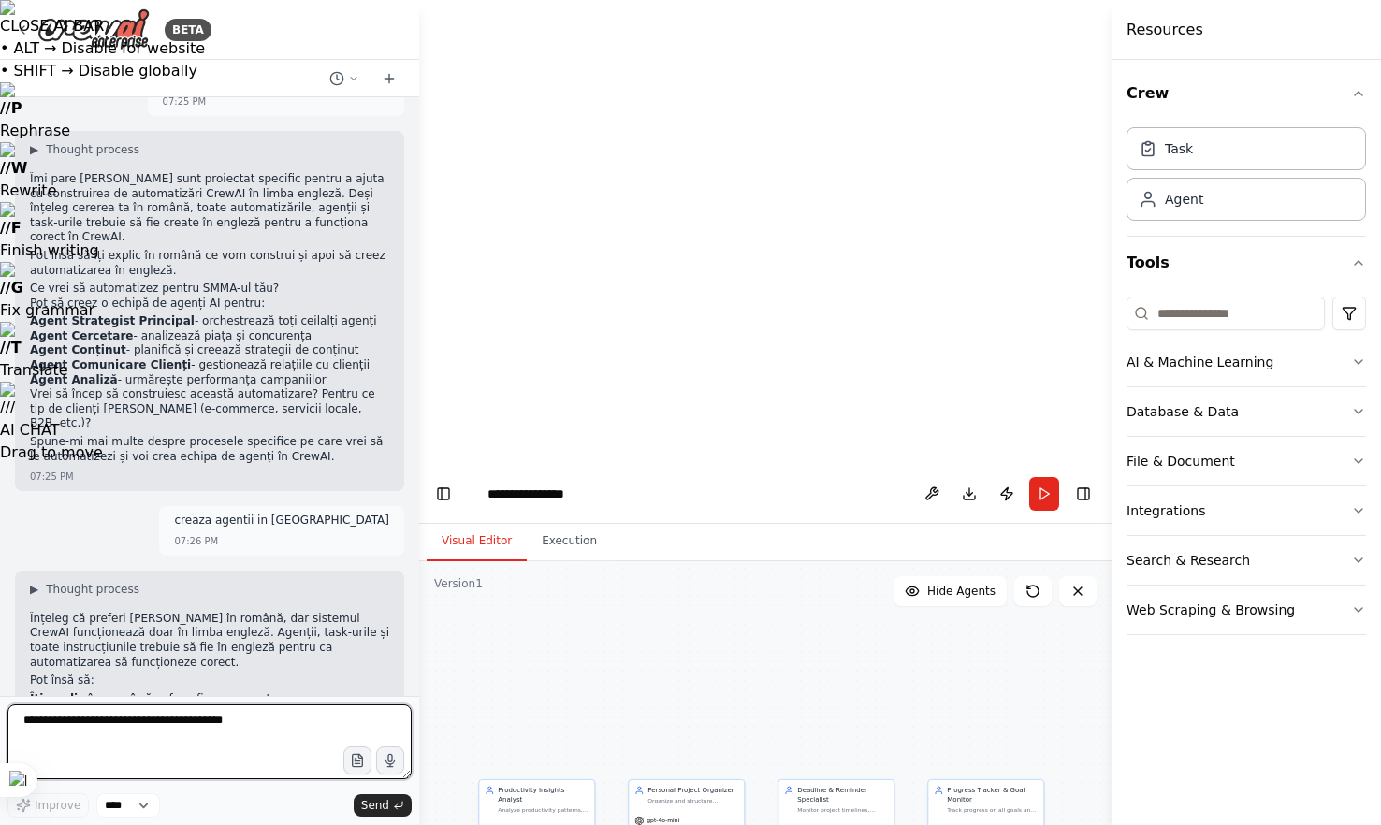
click at [130, 730] on textarea at bounding box center [209, 741] width 404 height 75
type textarea "**********"
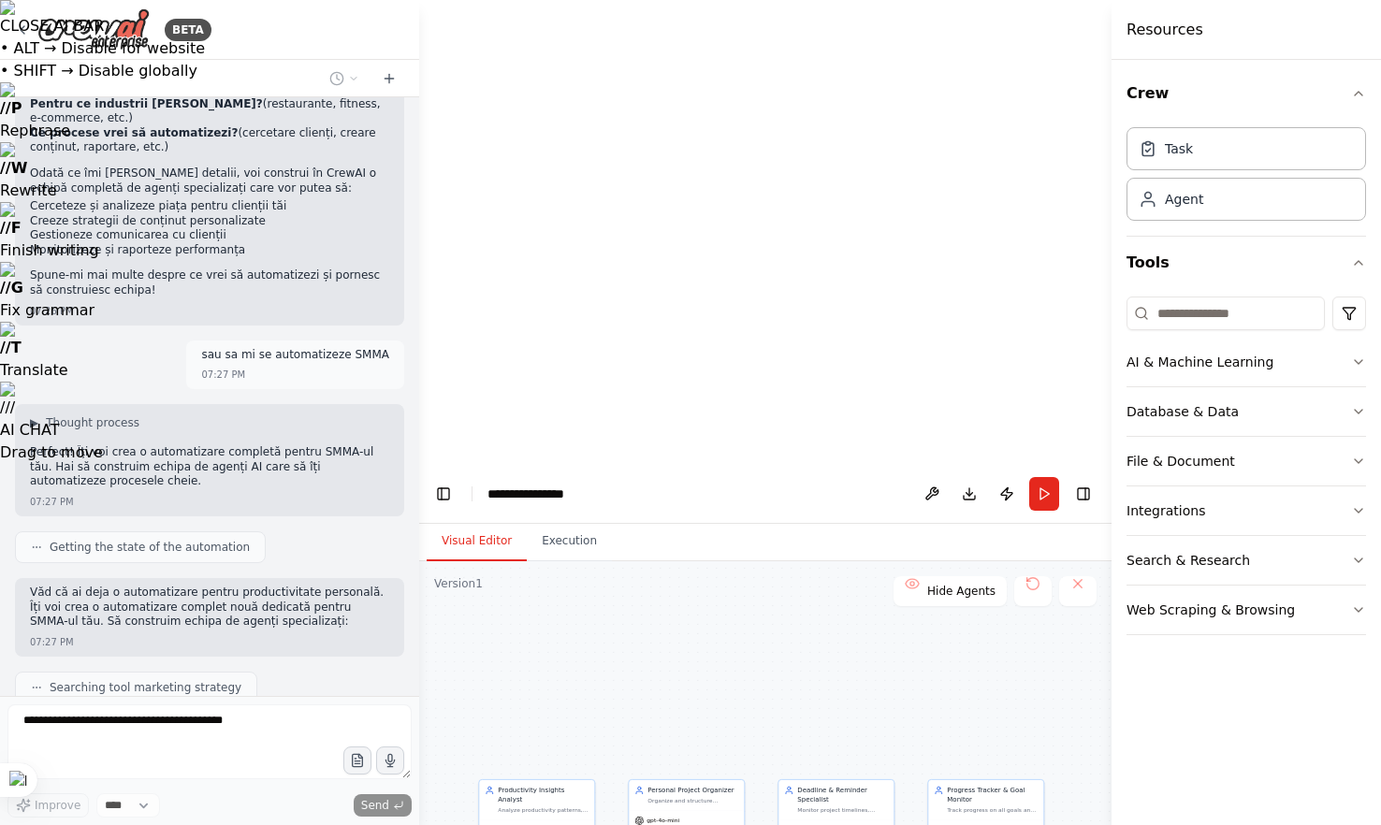
scroll to position [1913, 0]
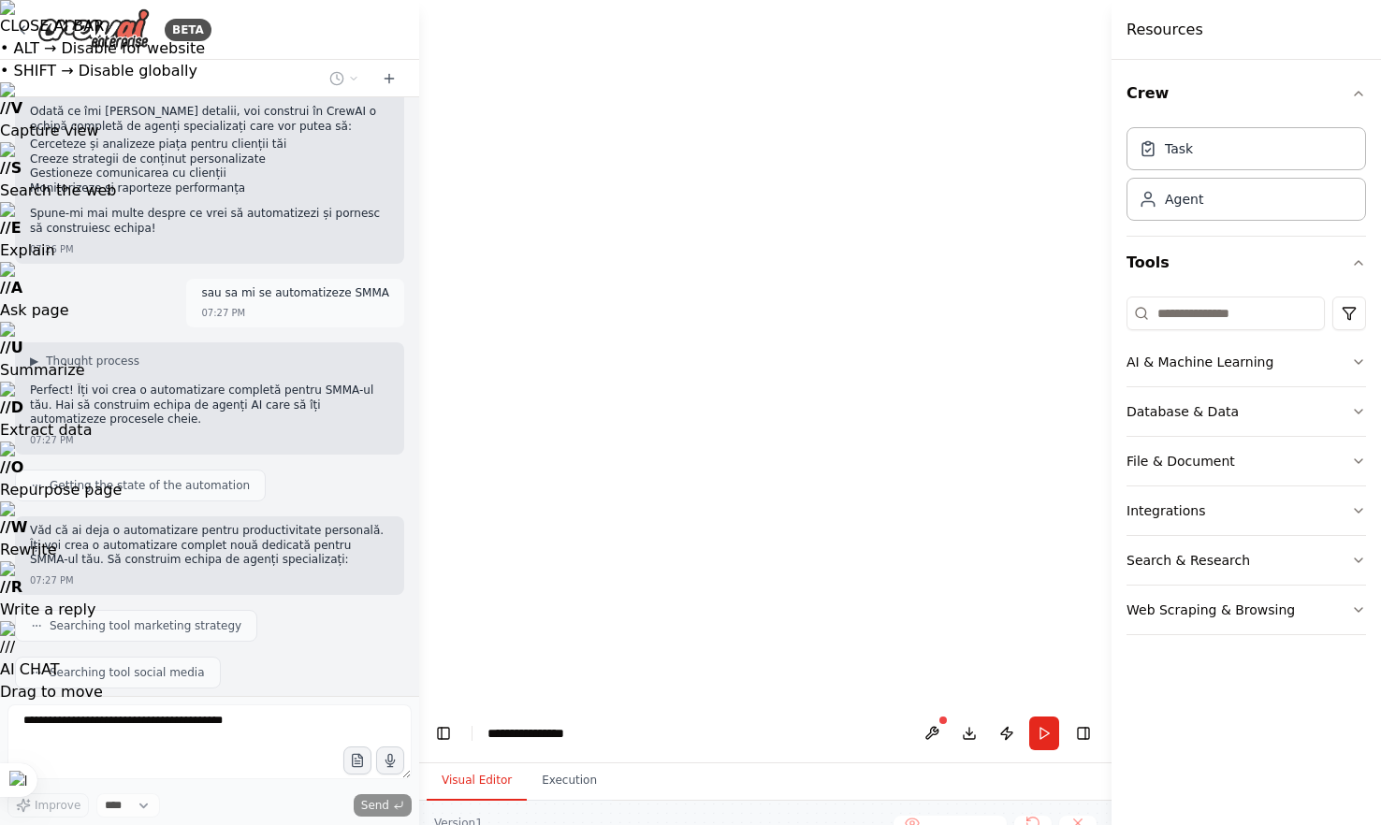
drag, startPoint x: 787, startPoint y: 237, endPoint x: 709, endPoint y: 233, distance: 77.7
drag, startPoint x: 816, startPoint y: 220, endPoint x: 601, endPoint y: 218, distance: 214.2
drag, startPoint x: 813, startPoint y: 218, endPoint x: 790, endPoint y: 137, distance: 84.7
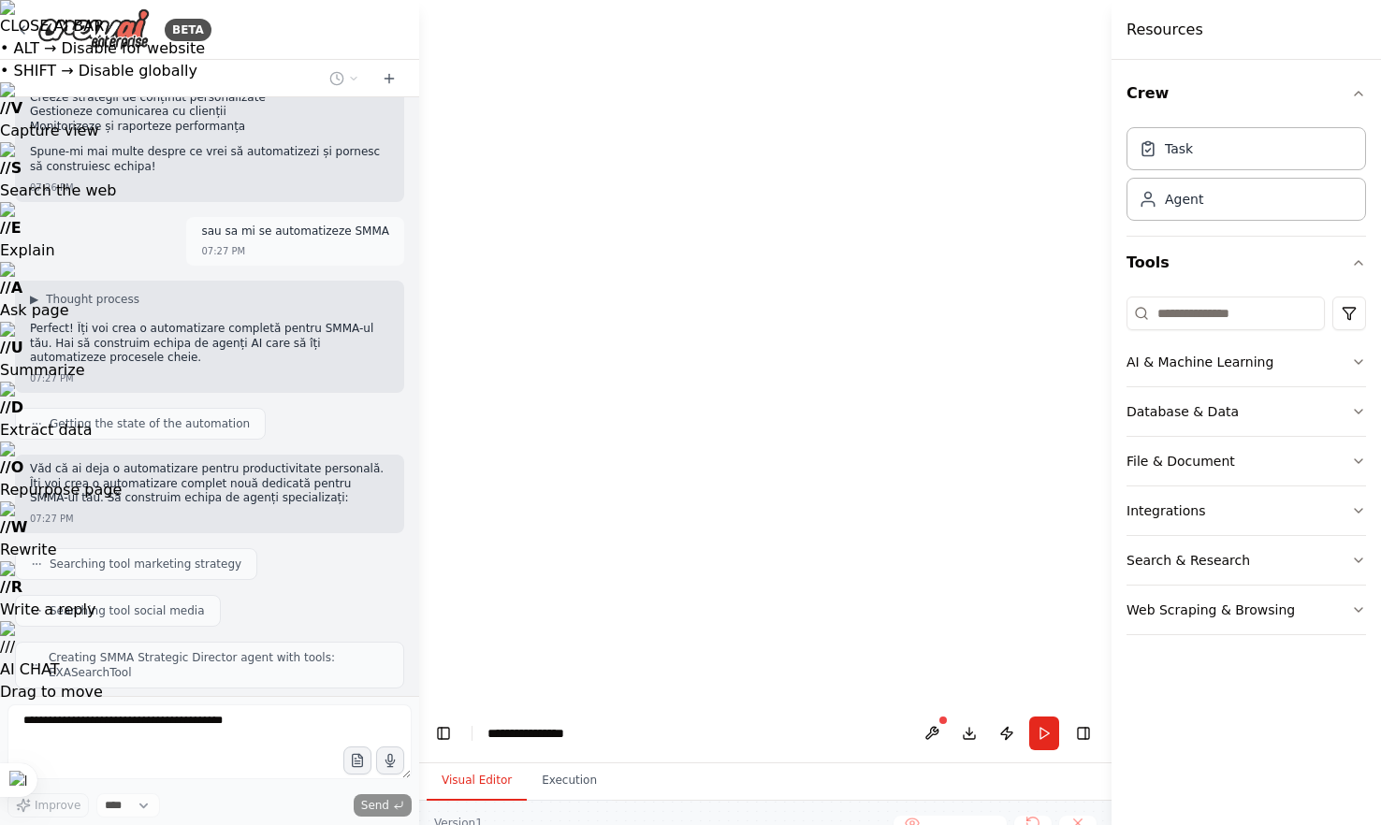
drag, startPoint x: 703, startPoint y: 193, endPoint x: 703, endPoint y: 181, distance: 12.2
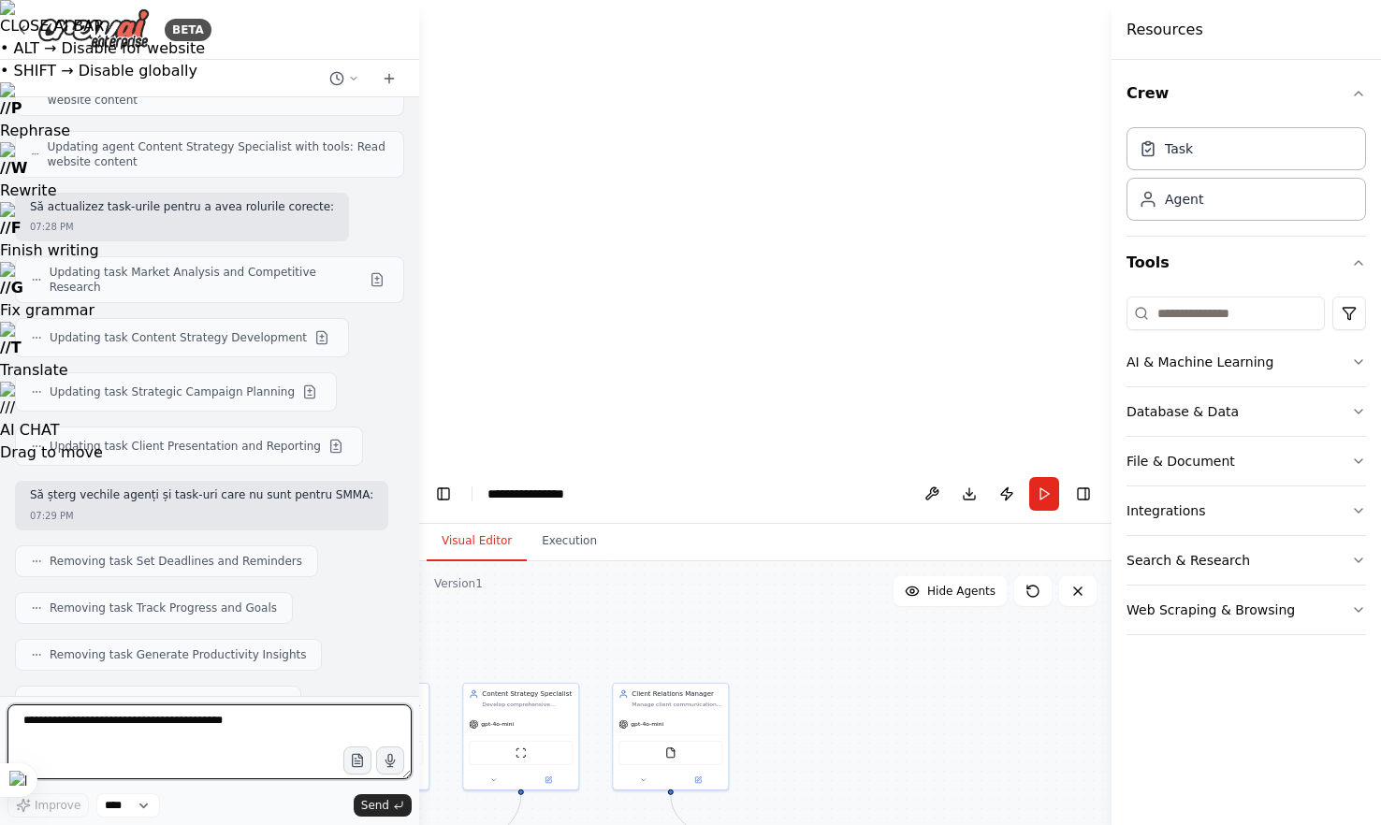
scroll to position [3135, 0]
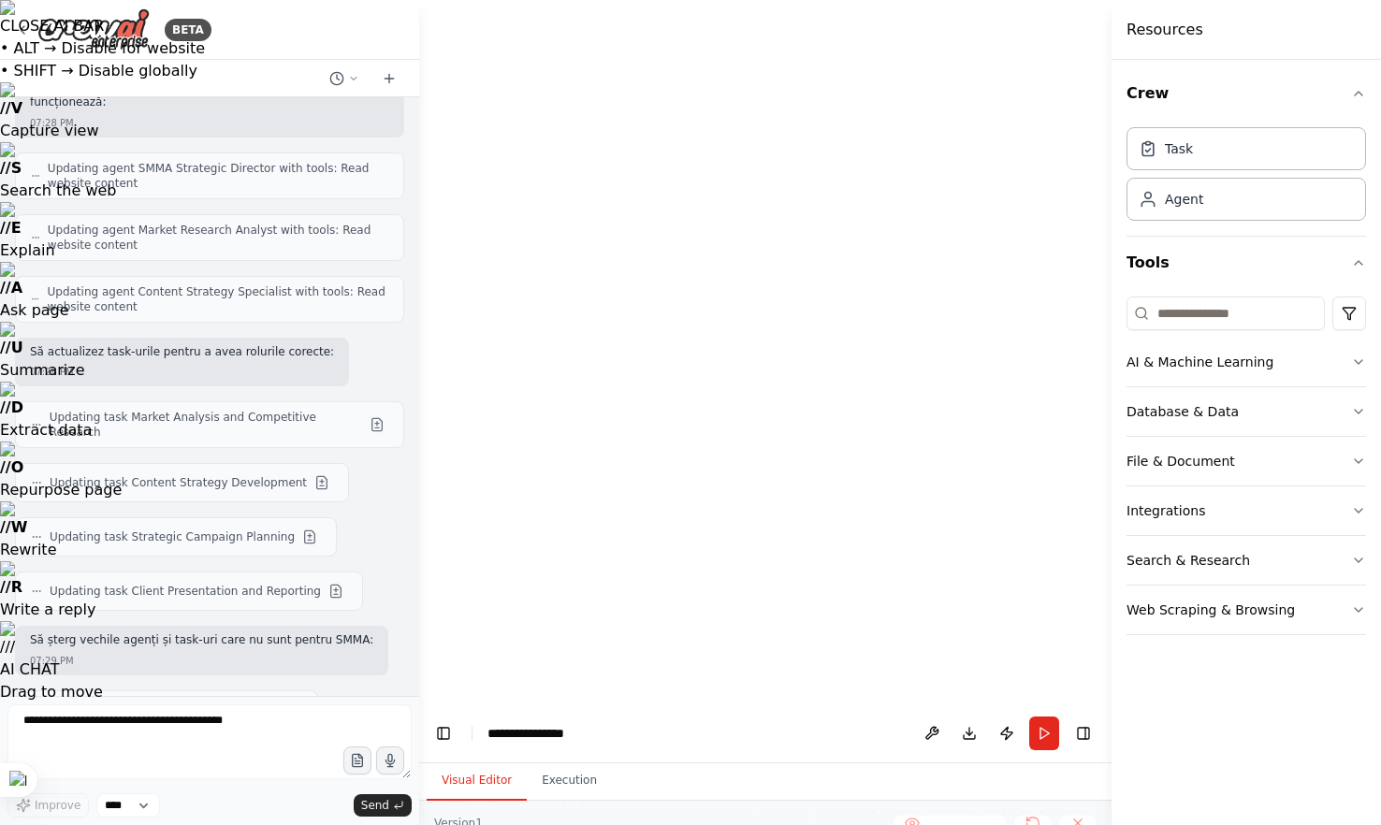
drag, startPoint x: 625, startPoint y: 163, endPoint x: 915, endPoint y: 155, distance: 290.1
drag, startPoint x: 665, startPoint y: 184, endPoint x: 781, endPoint y: 184, distance: 116.0
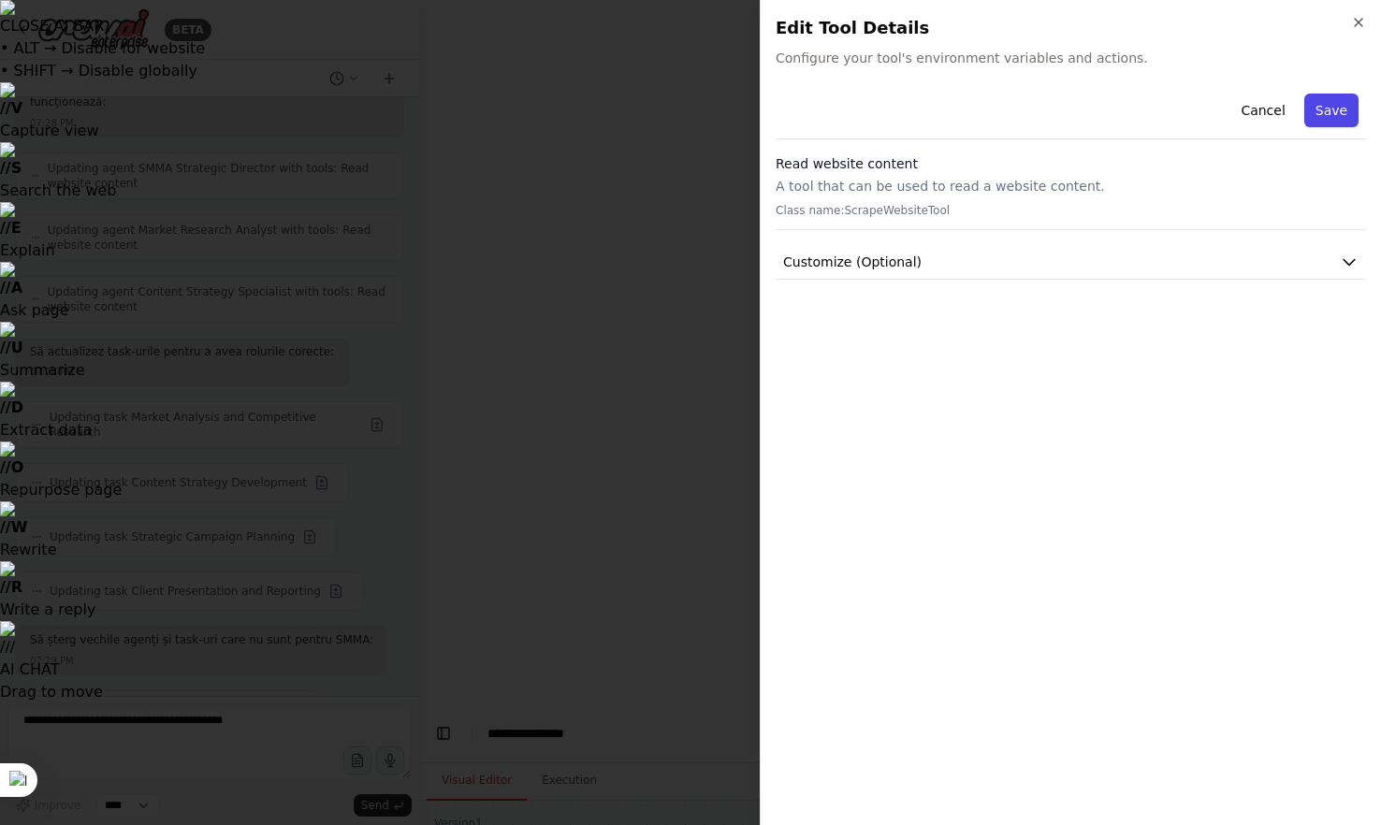
click at [1334, 106] on button "Save" at bounding box center [1331, 111] width 54 height 34
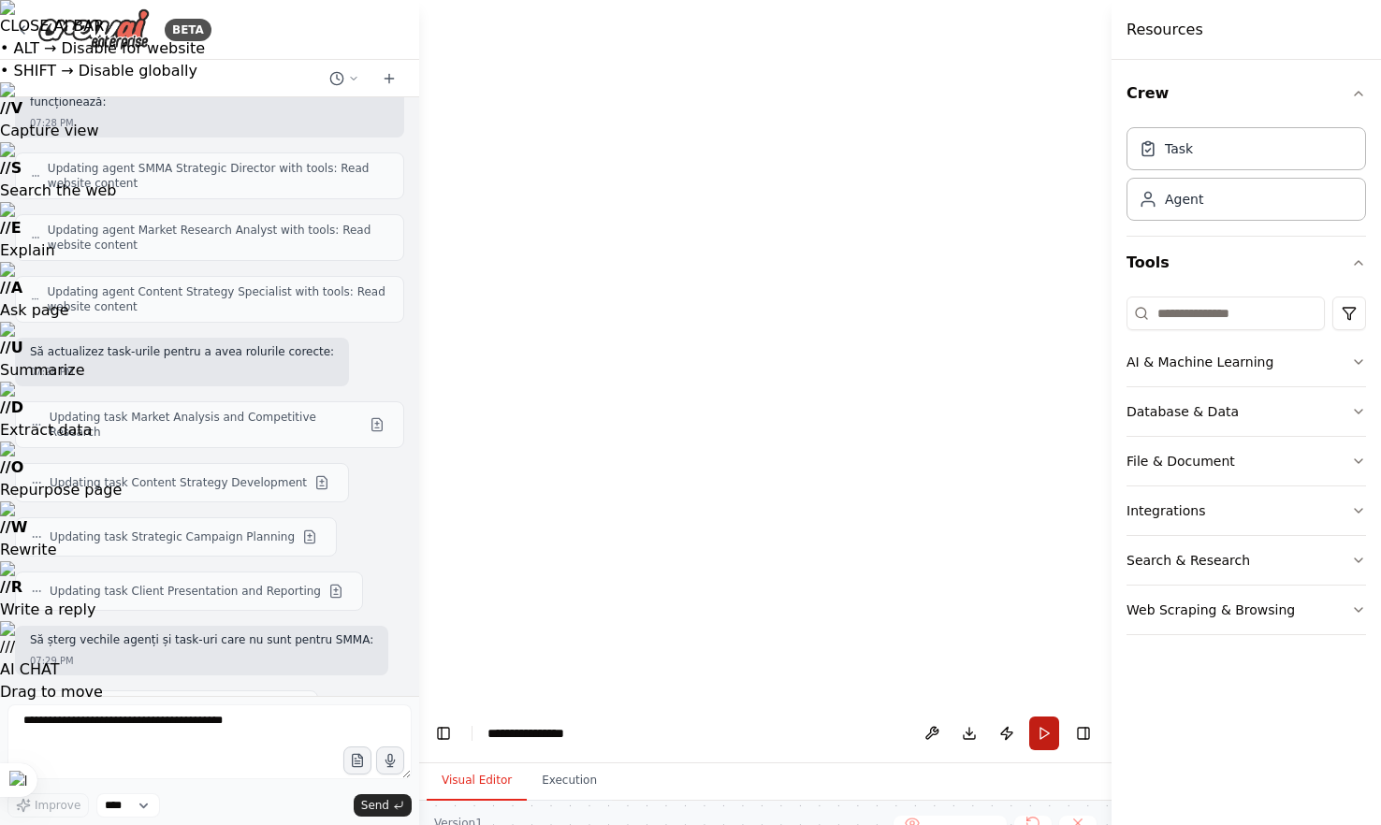
click at [1039, 717] on button "Run" at bounding box center [1044, 734] width 30 height 34
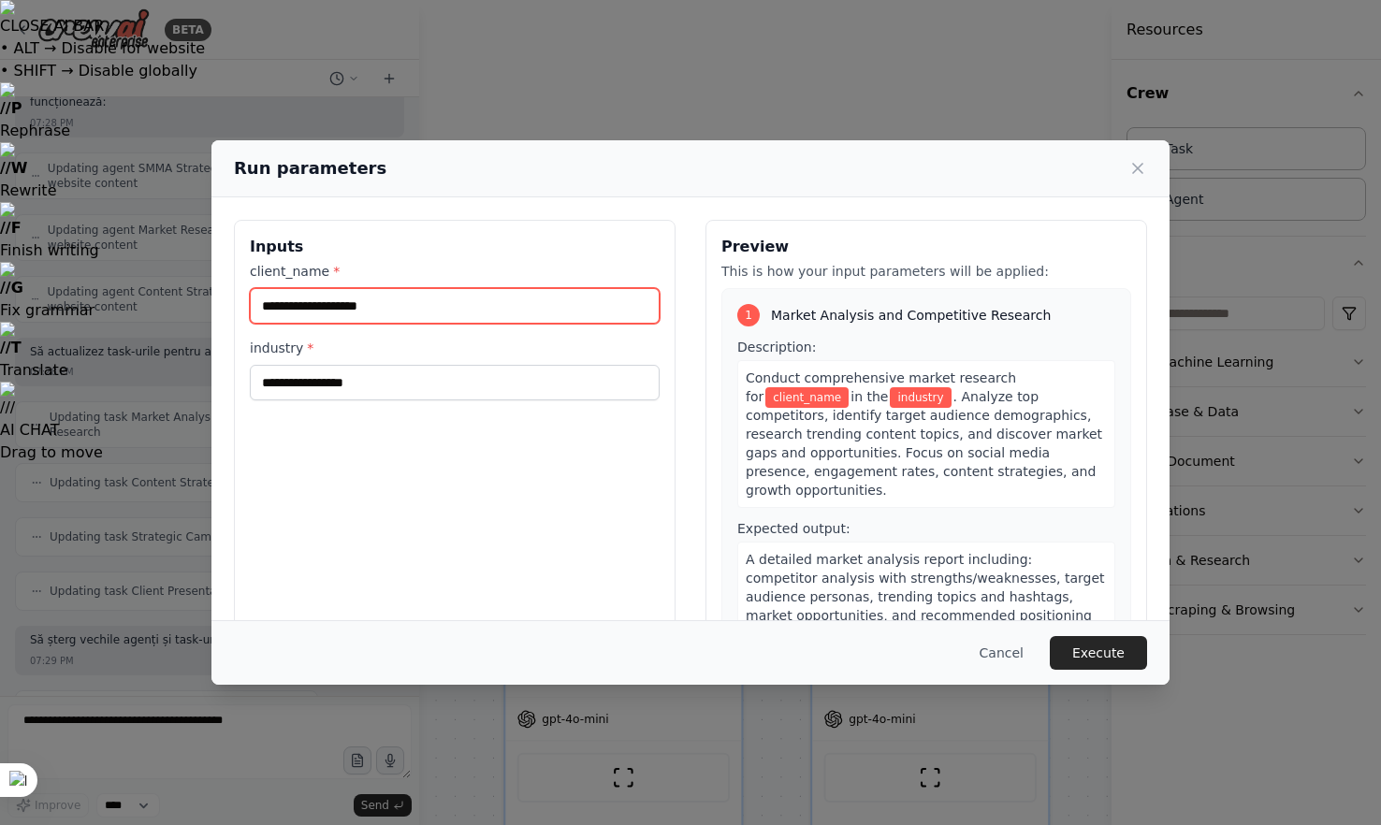
click at [512, 312] on input "client_name *" at bounding box center [455, 306] width 410 height 36
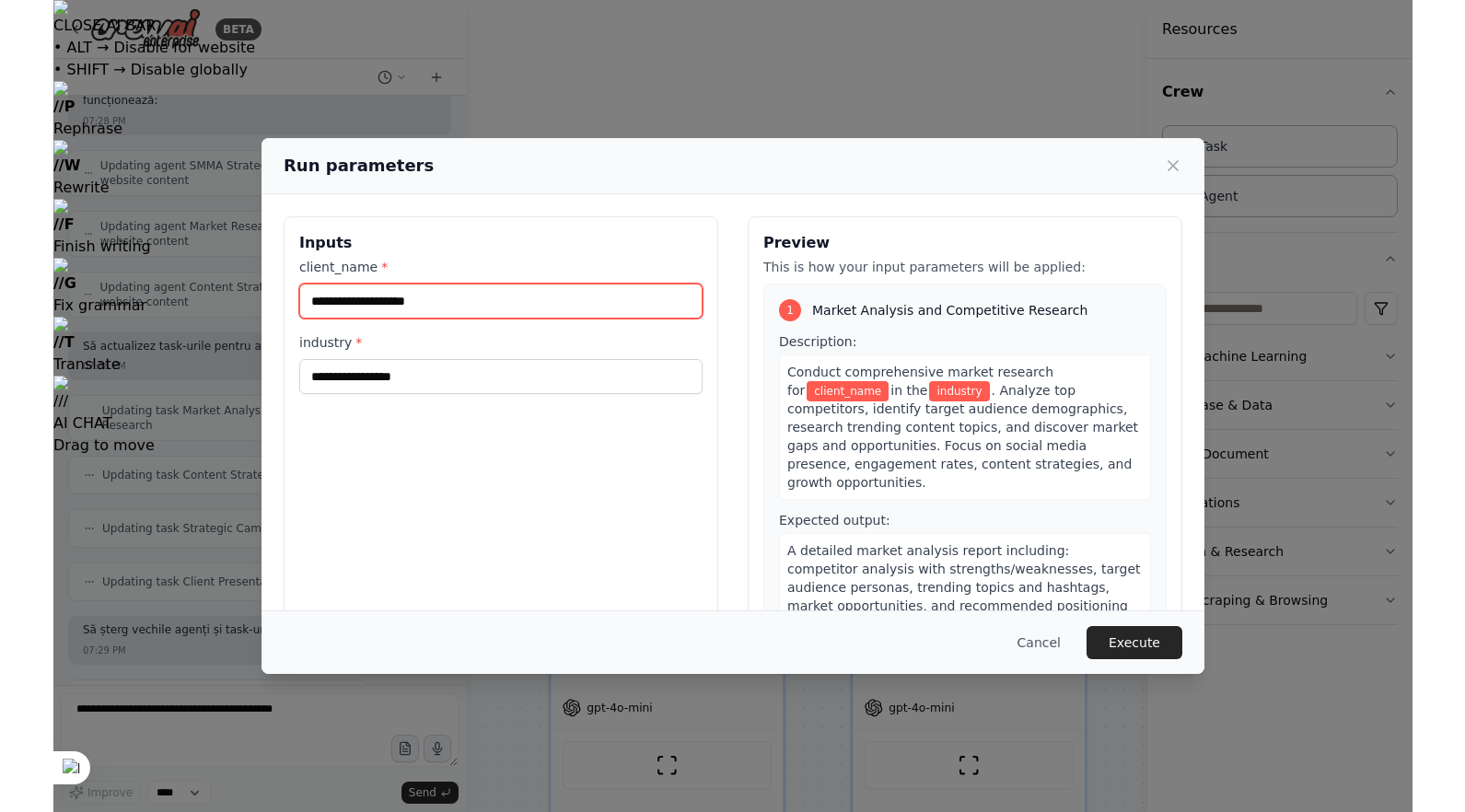
scroll to position [64, 0]
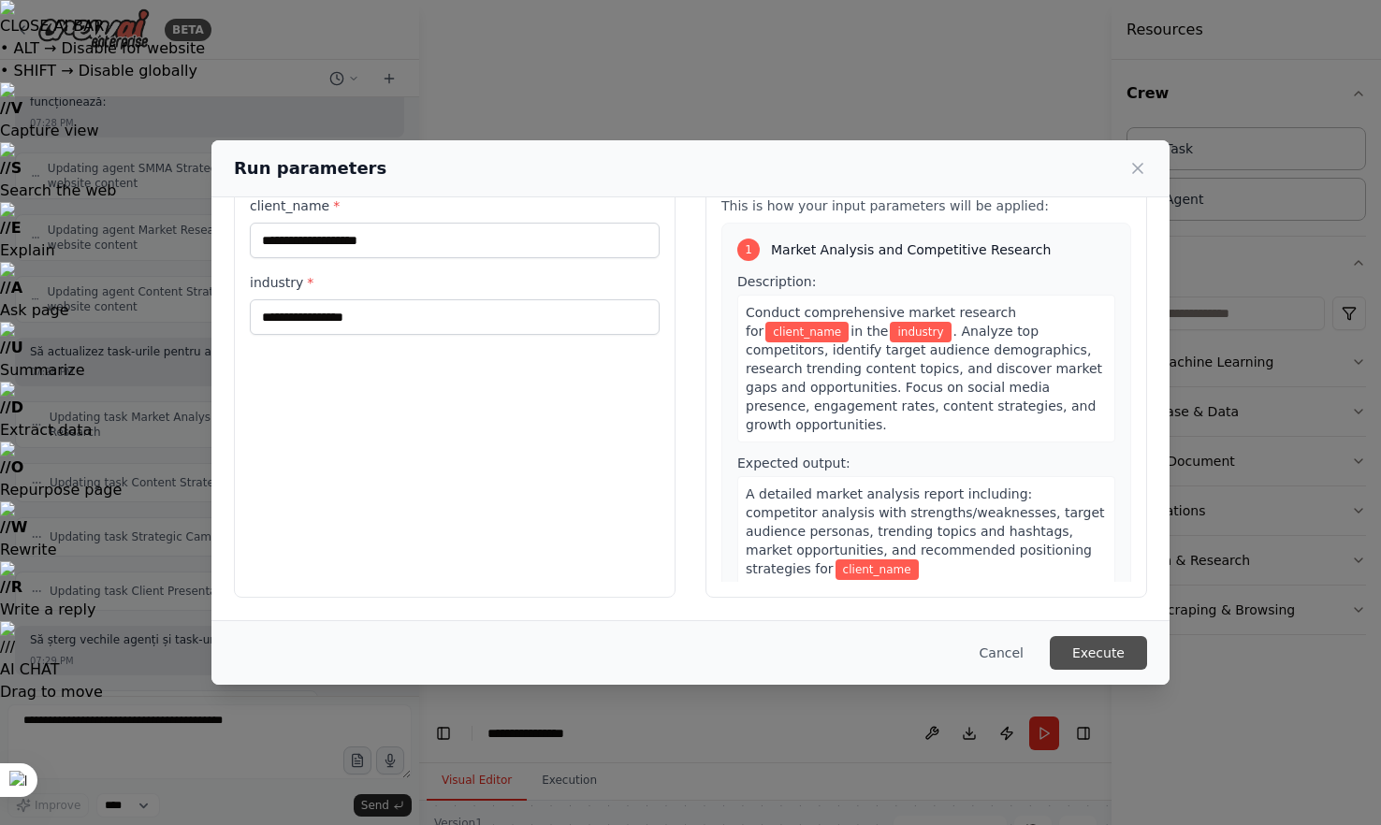
click at [1075, 650] on button "Execute" at bounding box center [1098, 653] width 97 height 34
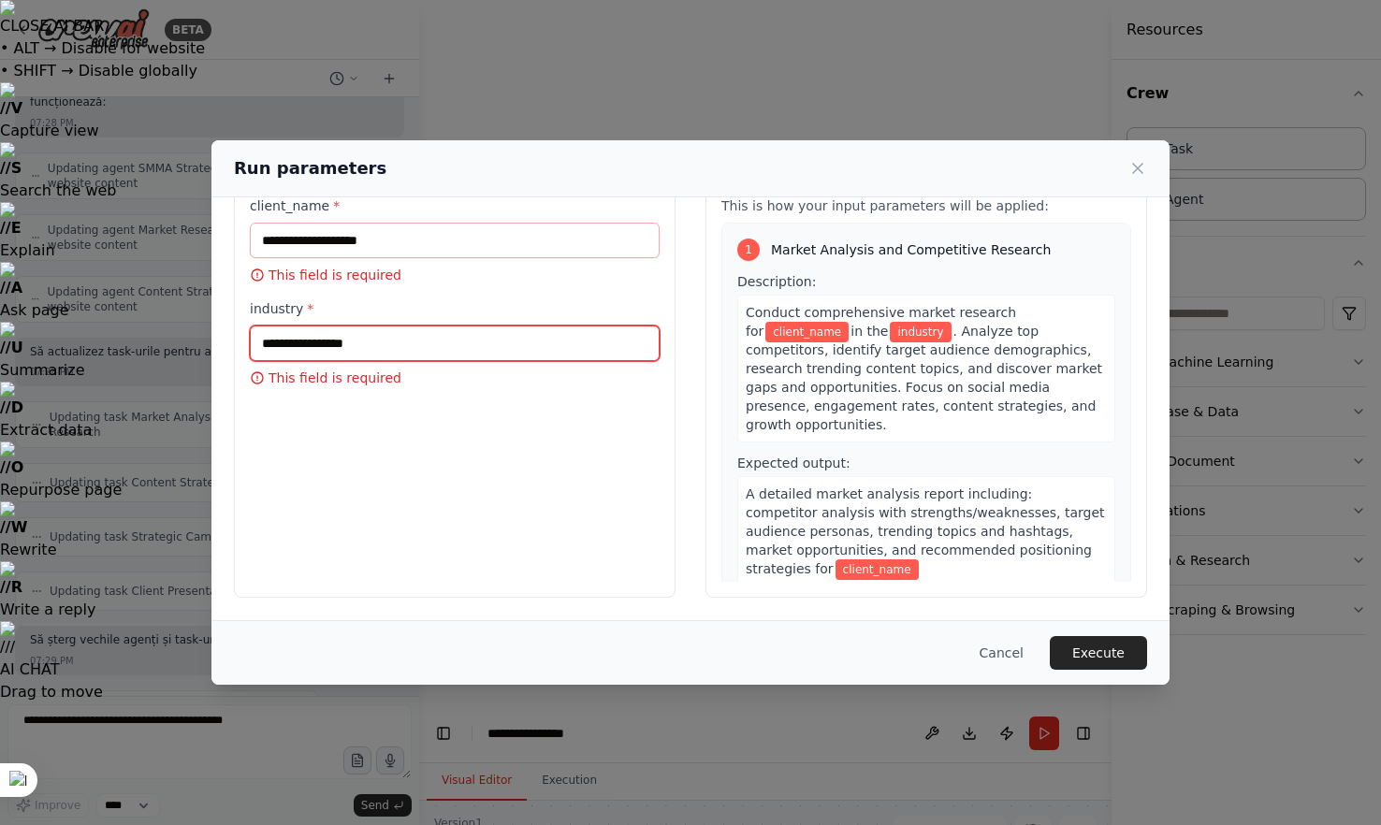
click at [495, 343] on input "industry *" at bounding box center [455, 344] width 410 height 36
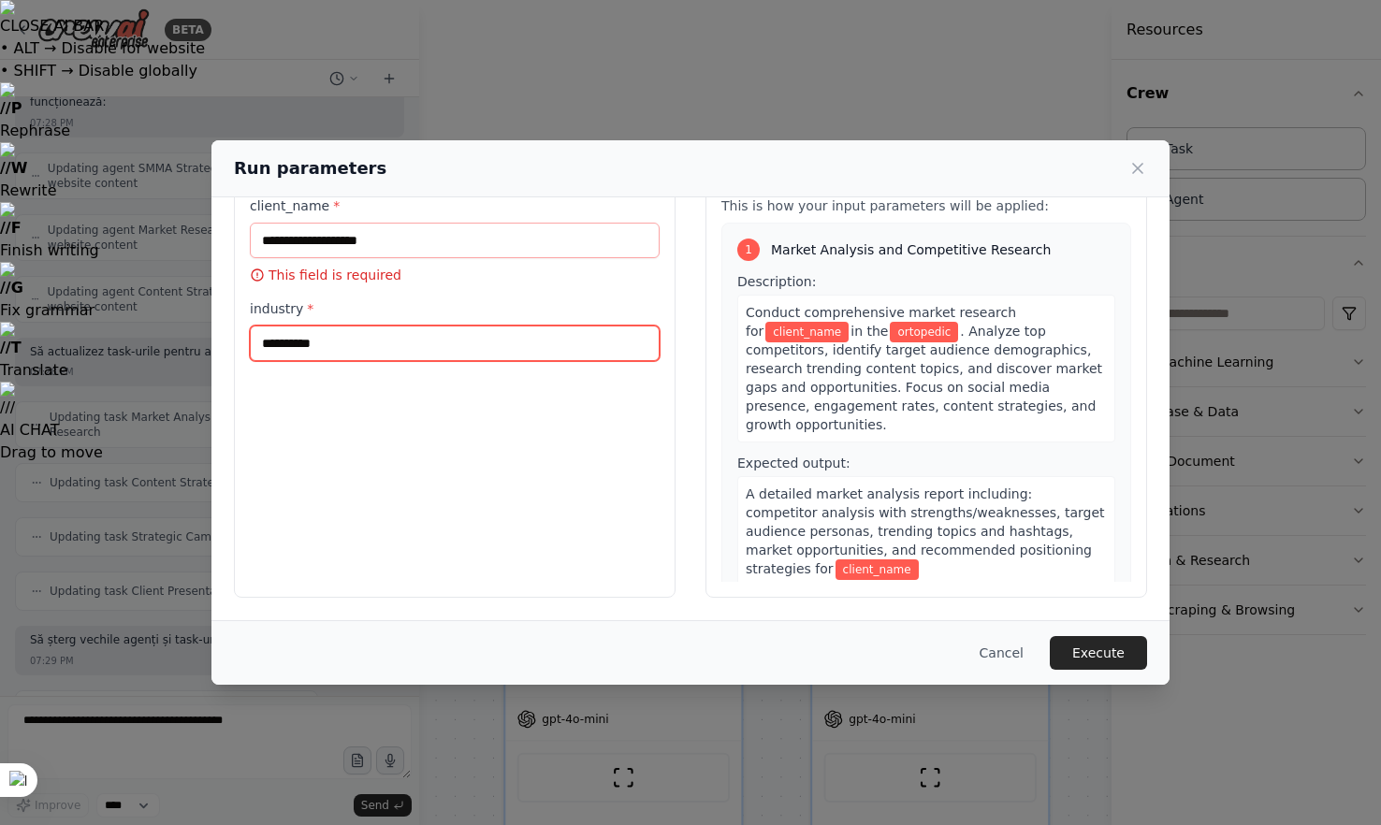
type input "*********"
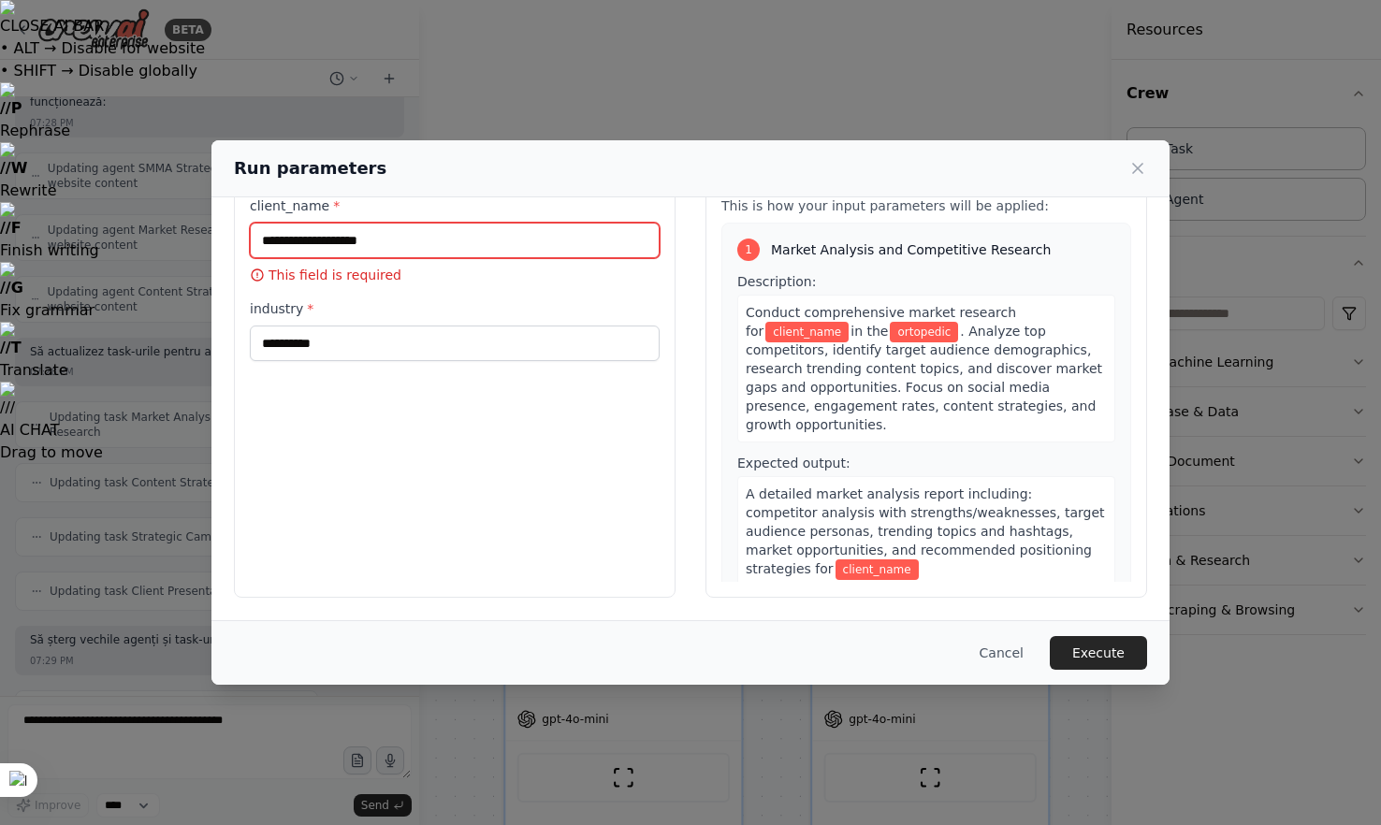
click at [464, 247] on input "client_name *" at bounding box center [455, 241] width 410 height 36
type input "**********"
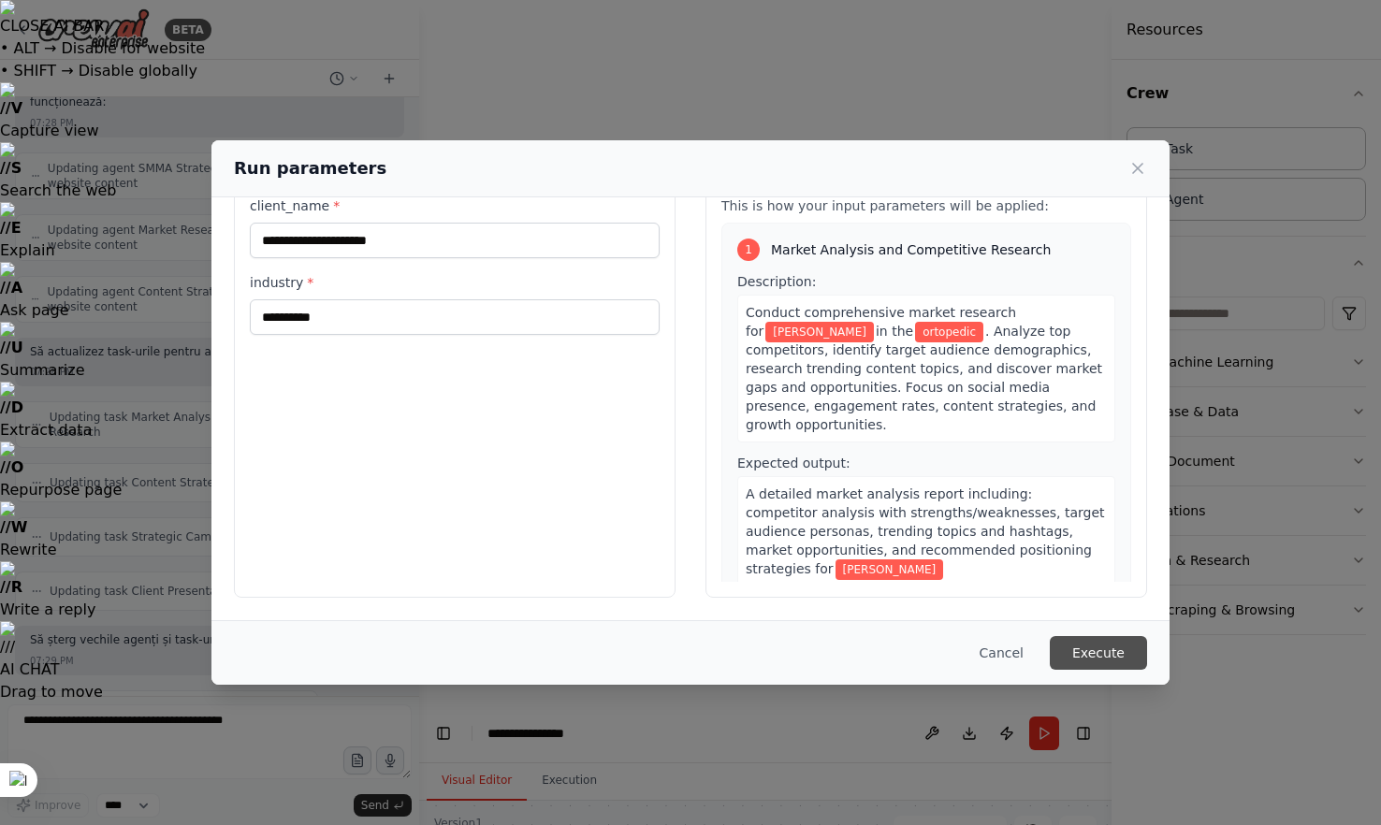
click at [1124, 645] on button "Execute" at bounding box center [1098, 653] width 97 height 34
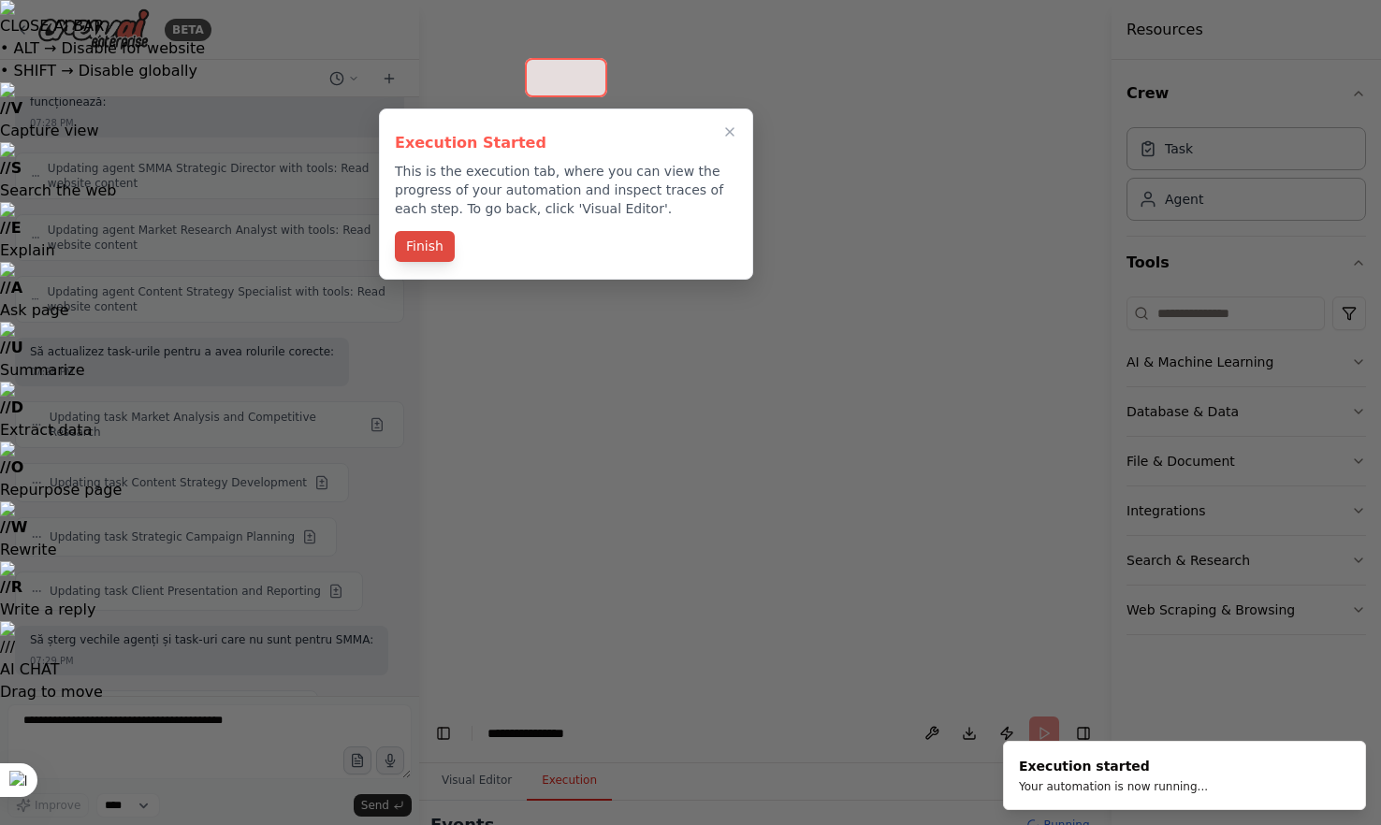
click at [438, 251] on button "Finish" at bounding box center [425, 246] width 60 height 31
